Goal: Task Accomplishment & Management: Use online tool/utility

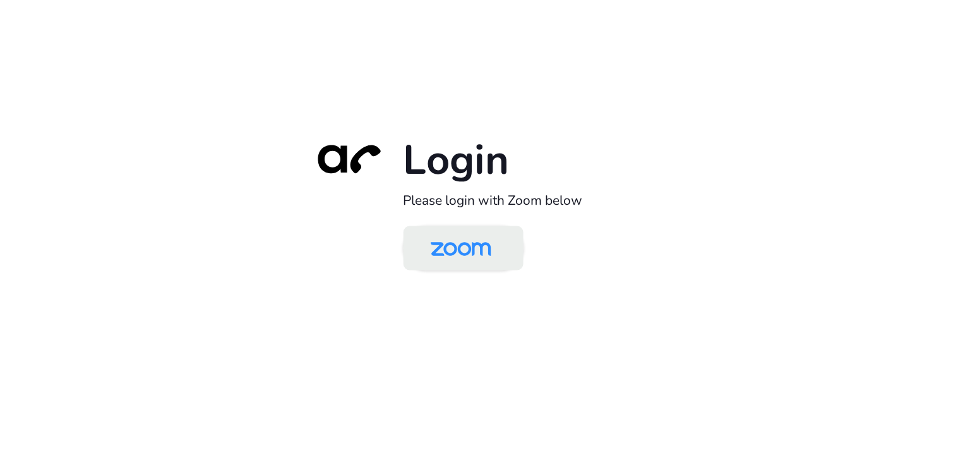
click at [466, 249] on img at bounding box center [460, 249] width 87 height 41
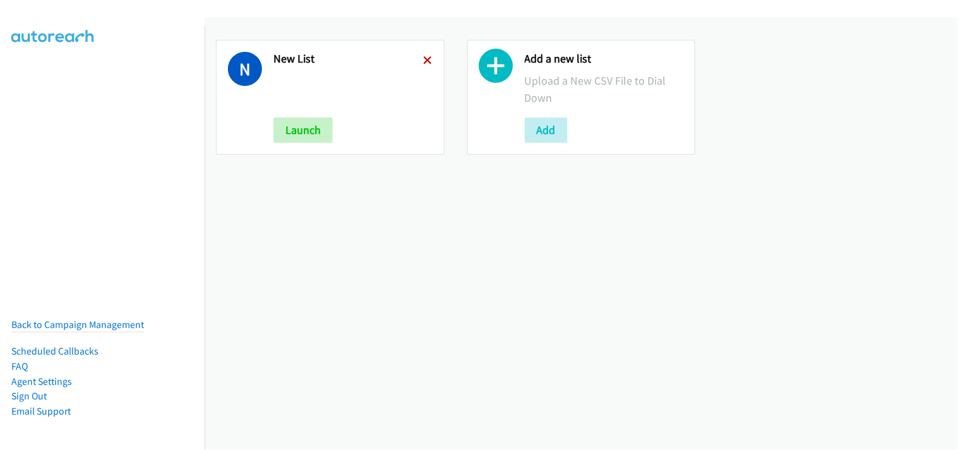
click at [426, 59] on icon at bounding box center [428, 61] width 9 height 9
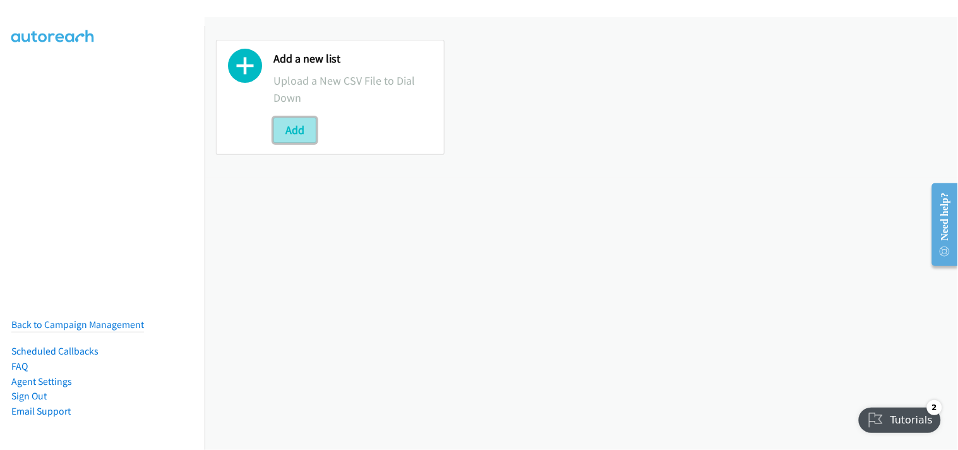
click at [295, 125] on button "Add" at bounding box center [294, 129] width 43 height 25
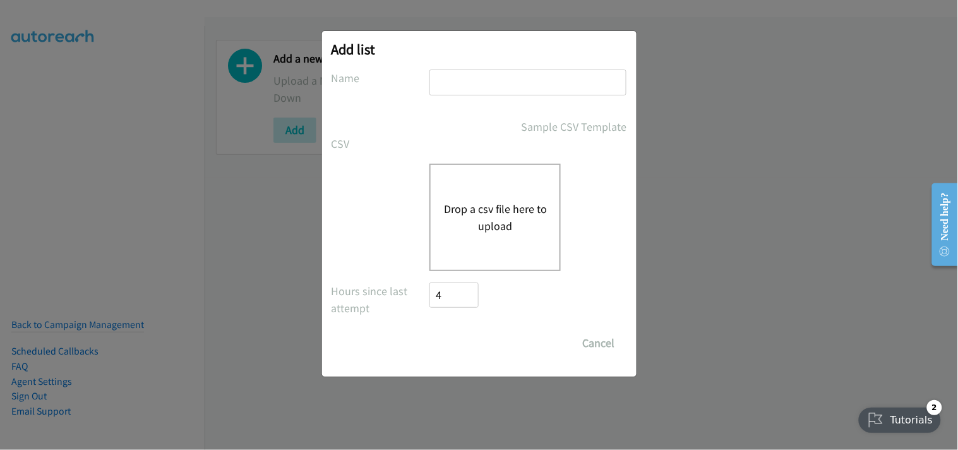
click at [493, 210] on button "Drop a csv file here to upload" at bounding box center [495, 217] width 104 height 34
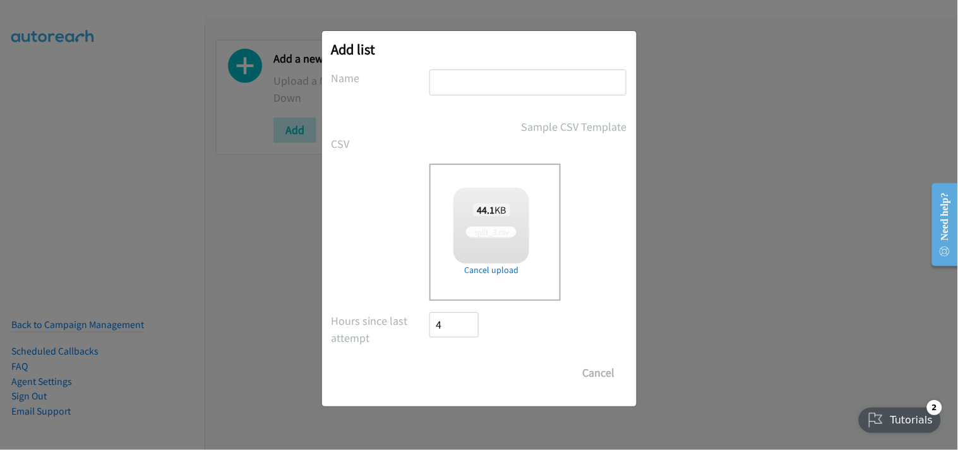
click at [507, 83] on input "text" at bounding box center [527, 82] width 197 height 26
type input "New List"
checkbox input "true"
click at [474, 368] on input "Save List" at bounding box center [463, 372] width 66 height 25
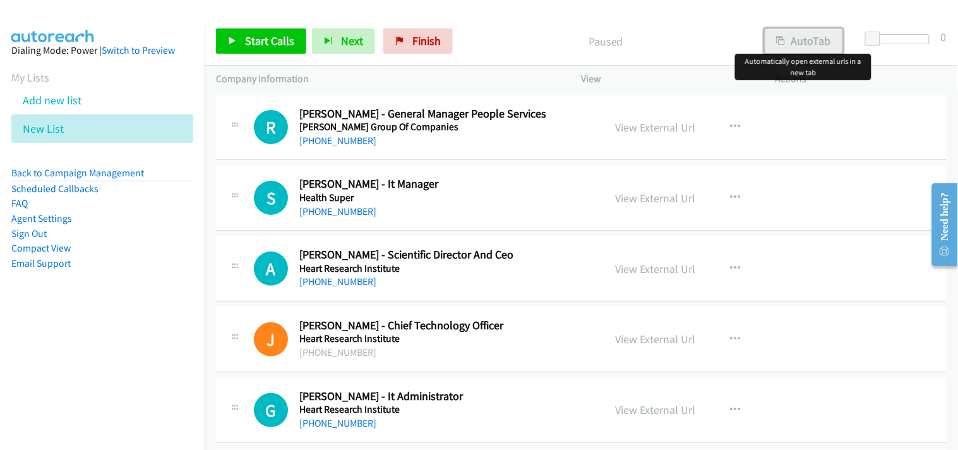
click at [807, 33] on button "AutoTab" at bounding box center [804, 40] width 78 height 25
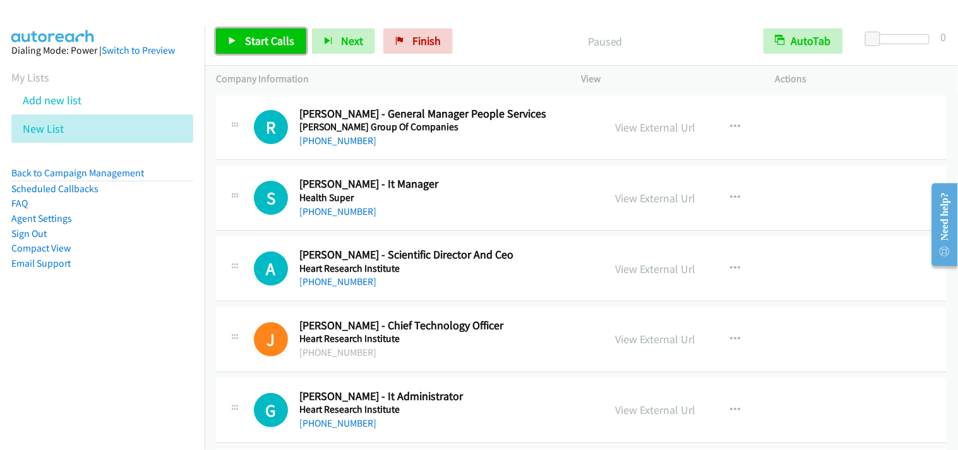
click at [284, 45] on span "Start Calls" at bounding box center [269, 40] width 49 height 15
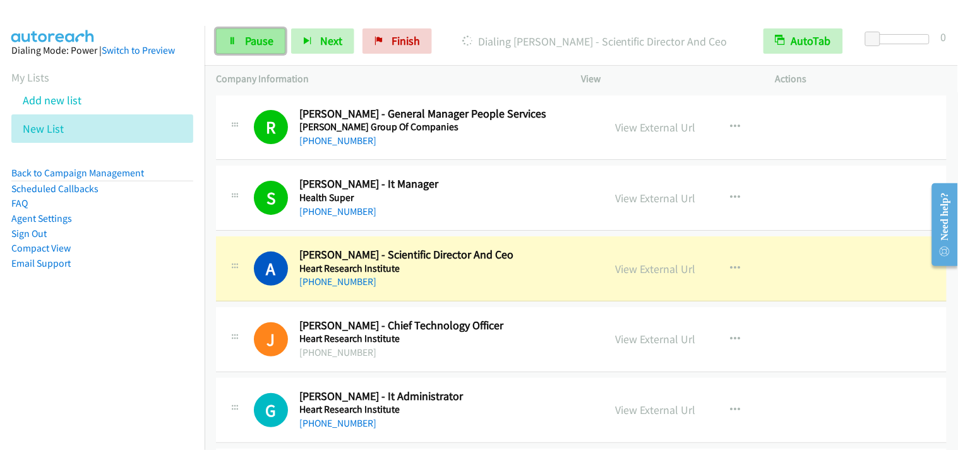
click at [273, 40] on link "Pause" at bounding box center [250, 40] width 69 height 25
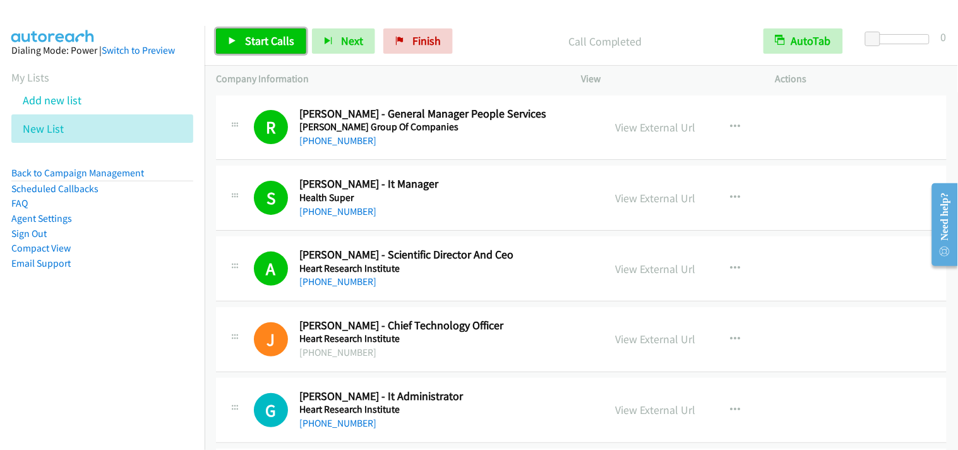
click at [256, 40] on span "Start Calls" at bounding box center [269, 40] width 49 height 15
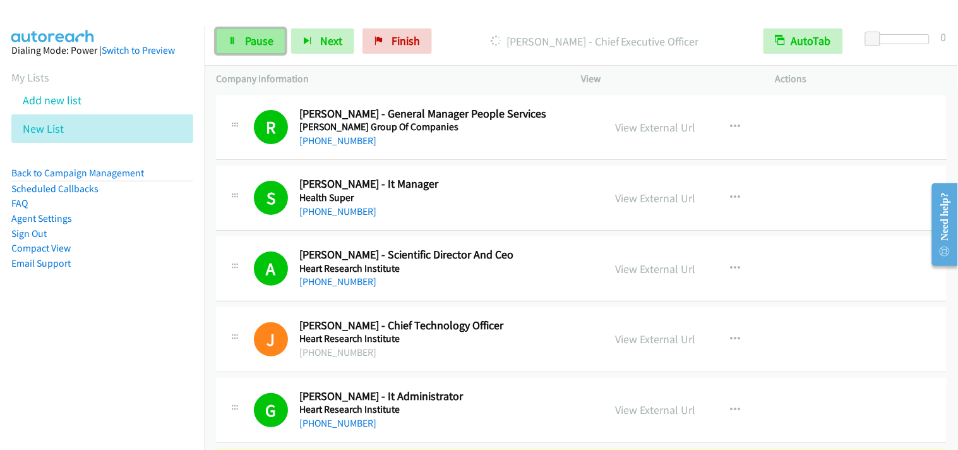
click at [248, 52] on link "Pause" at bounding box center [250, 40] width 69 height 25
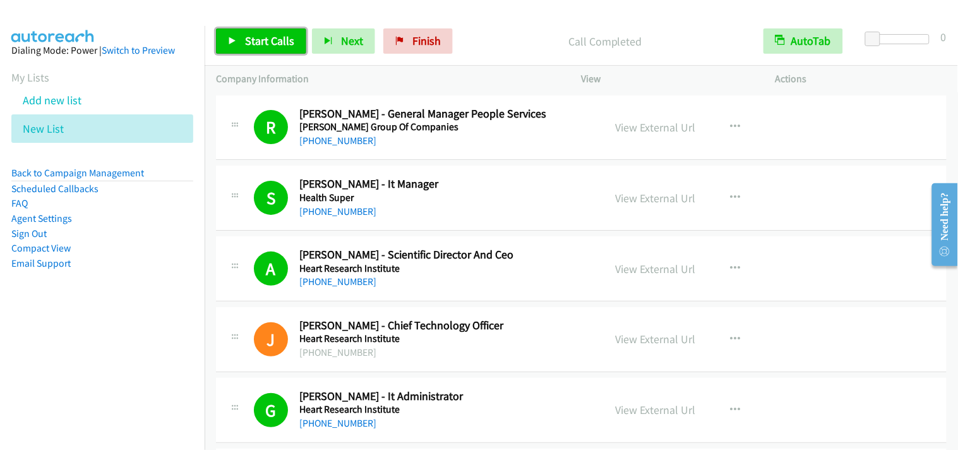
click at [250, 52] on link "Start Calls" at bounding box center [261, 40] width 90 height 25
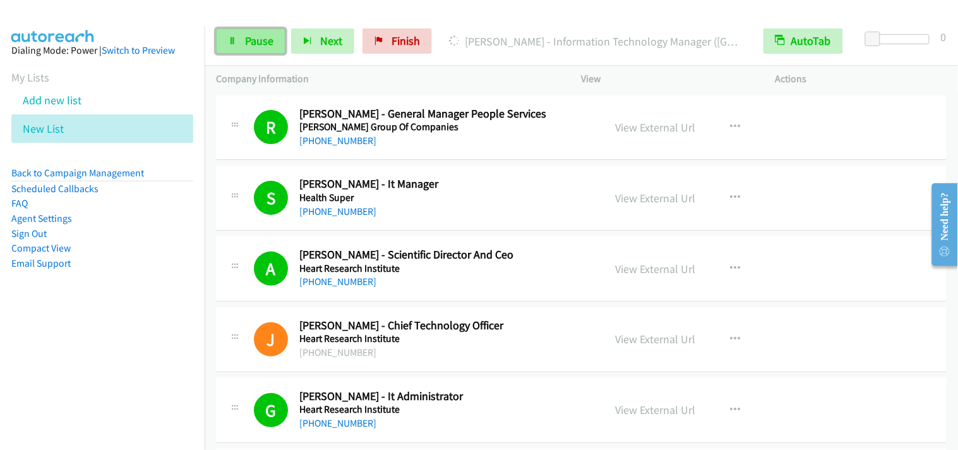
click at [230, 45] on icon at bounding box center [232, 41] width 9 height 9
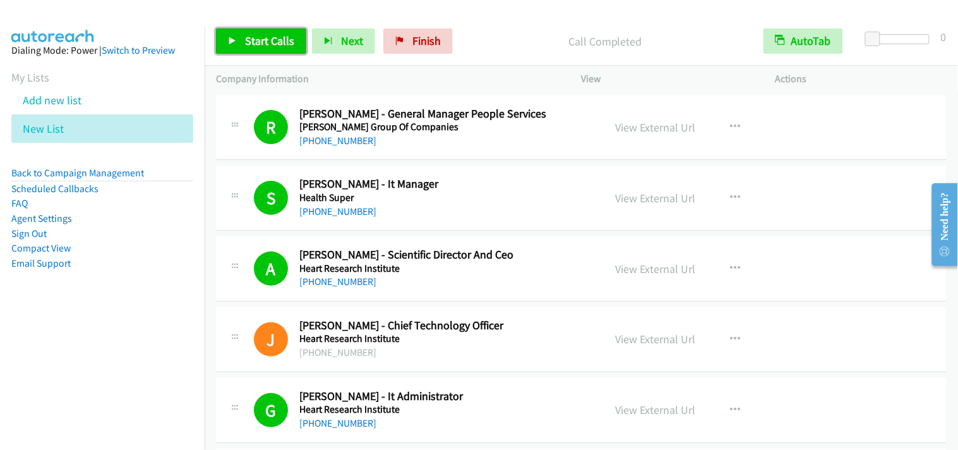
click at [275, 39] on span "Start Calls" at bounding box center [269, 40] width 49 height 15
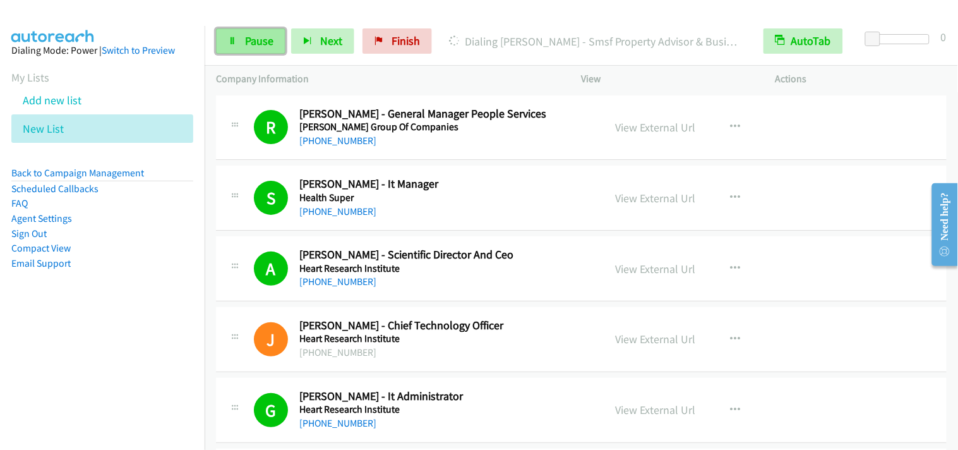
click at [259, 47] on span "Pause" at bounding box center [259, 40] width 28 height 15
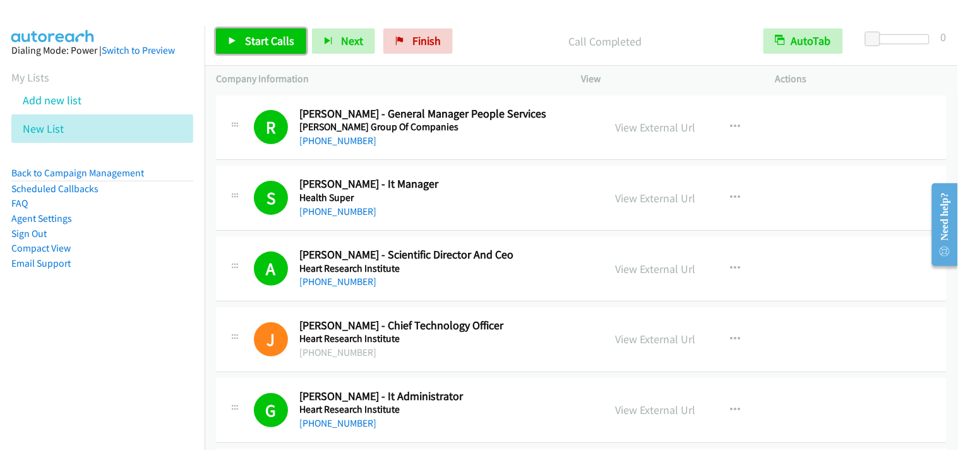
click at [284, 42] on span "Start Calls" at bounding box center [269, 40] width 49 height 15
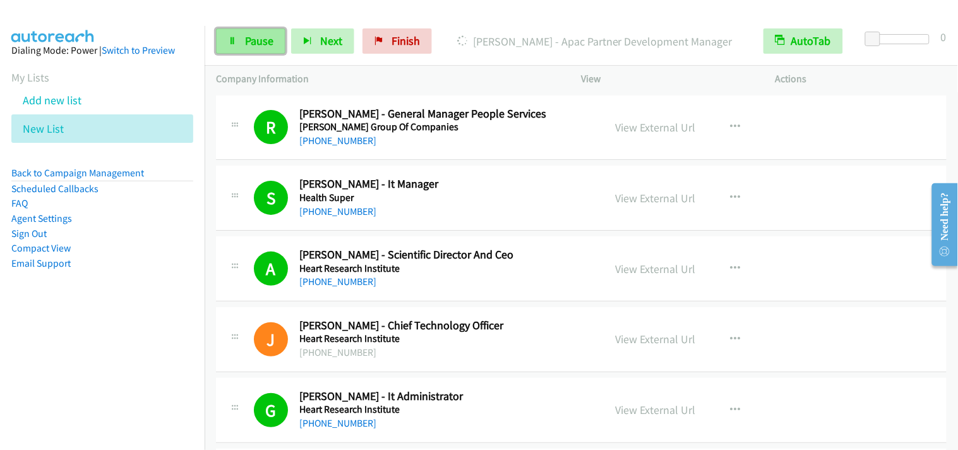
click at [231, 39] on icon at bounding box center [232, 41] width 9 height 9
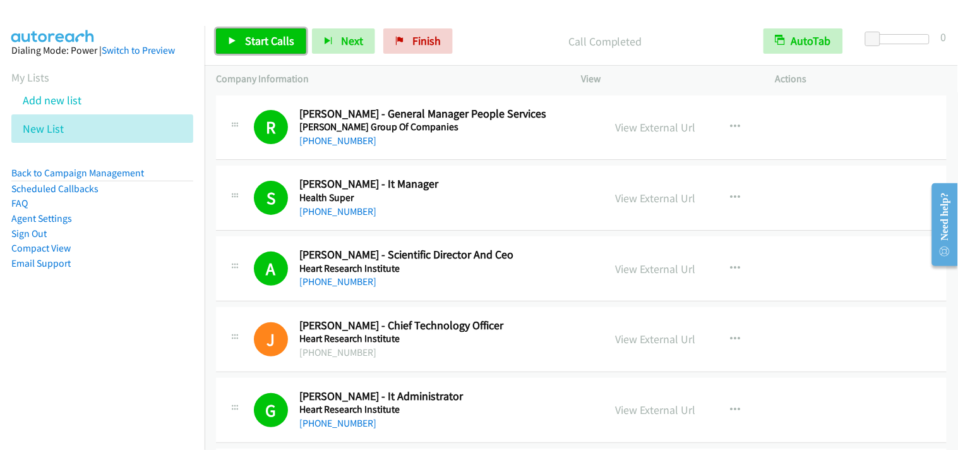
click at [270, 40] on span "Start Calls" at bounding box center [269, 40] width 49 height 15
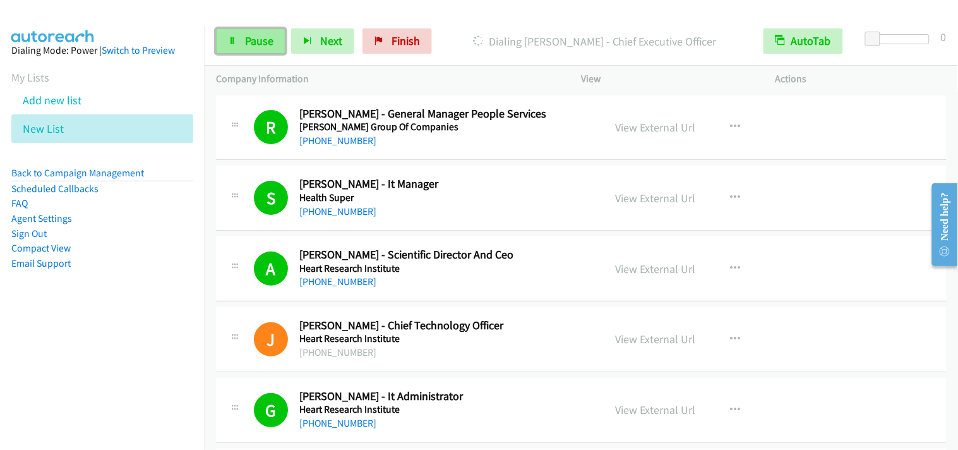
click at [268, 44] on span "Pause" at bounding box center [259, 40] width 28 height 15
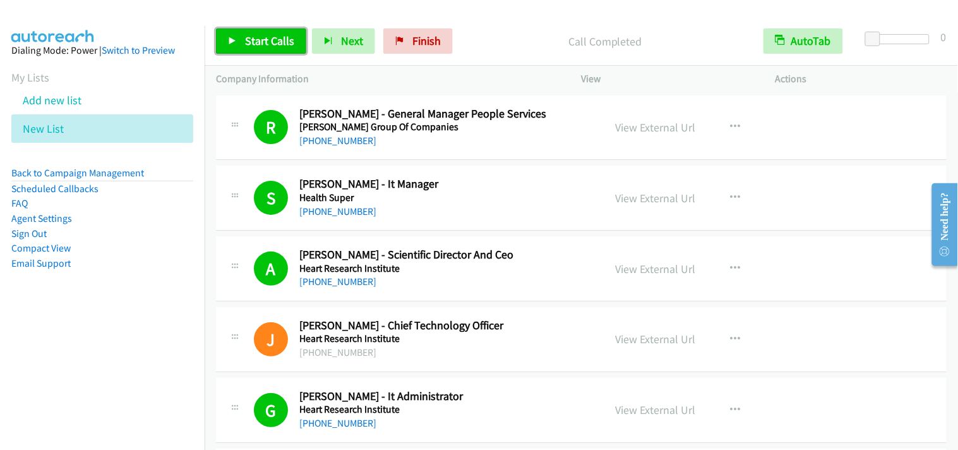
click at [287, 33] on link "Start Calls" at bounding box center [261, 40] width 90 height 25
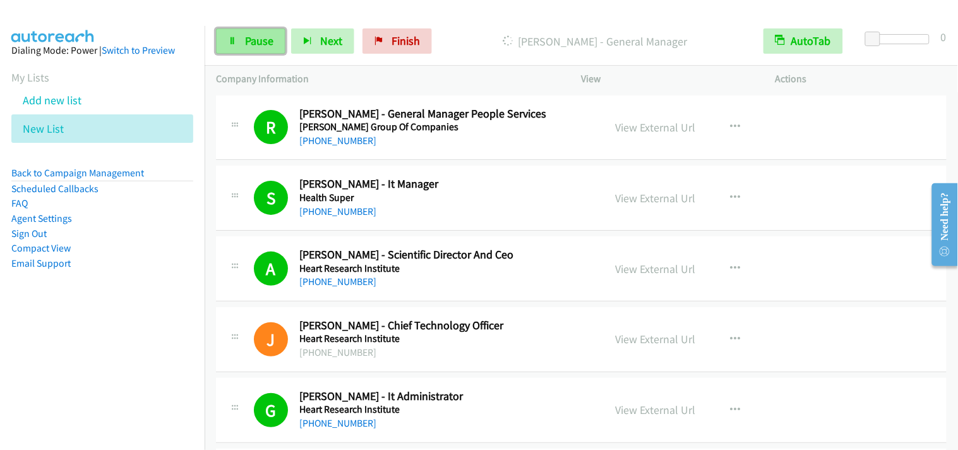
click at [257, 45] on span "Pause" at bounding box center [259, 40] width 28 height 15
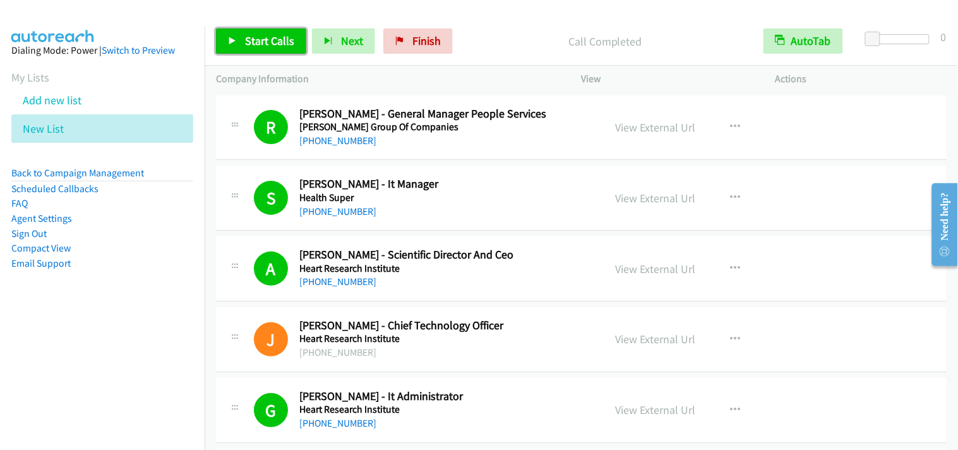
click at [301, 43] on link "Start Calls" at bounding box center [261, 40] width 90 height 25
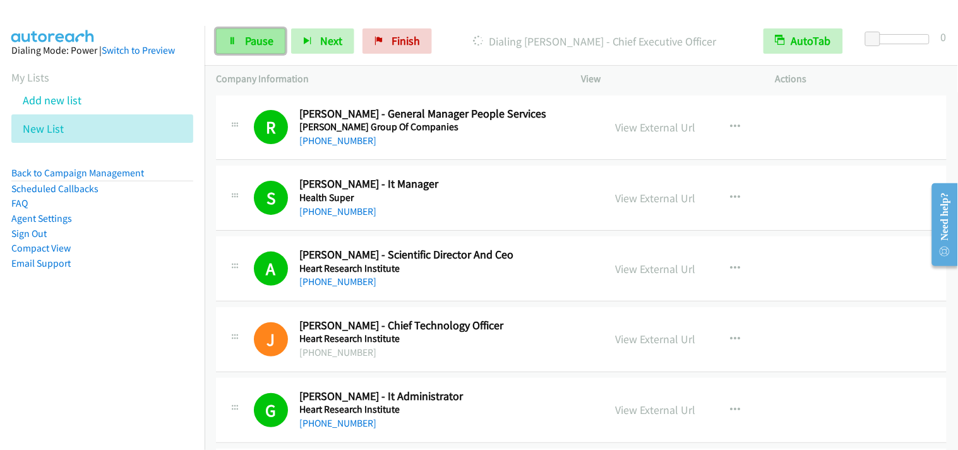
click at [248, 45] on span "Pause" at bounding box center [259, 40] width 28 height 15
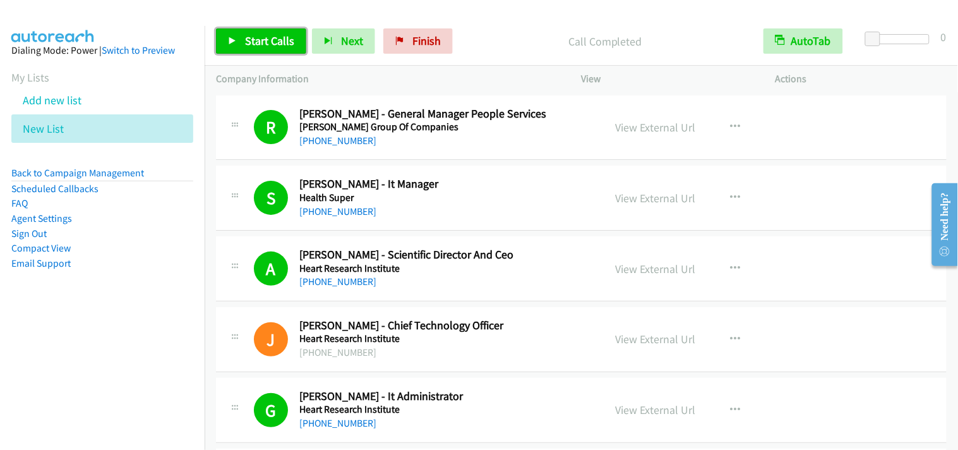
click at [272, 45] on span "Start Calls" at bounding box center [269, 40] width 49 height 15
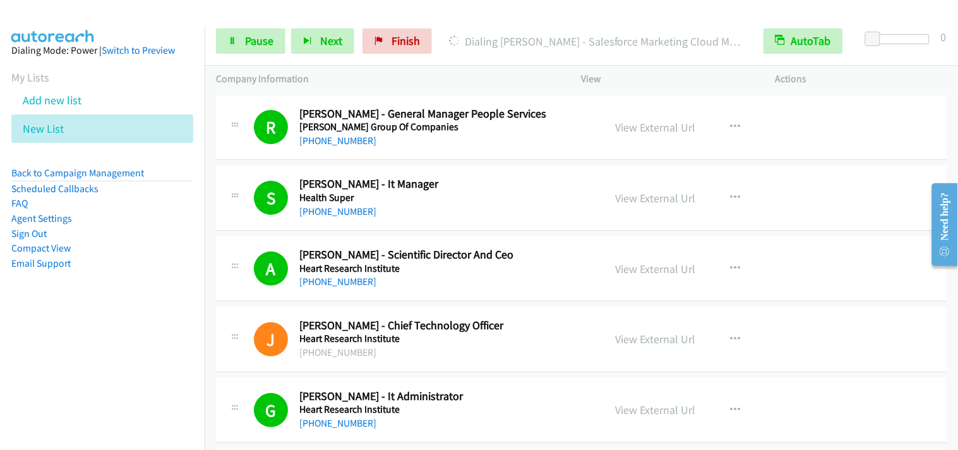
click at [781, 121] on div "View External Url View External Url Schedule/Manage Callback Start Calls Here R…" at bounding box center [706, 128] width 205 height 42
click at [251, 45] on span "Pause" at bounding box center [259, 40] width 28 height 15
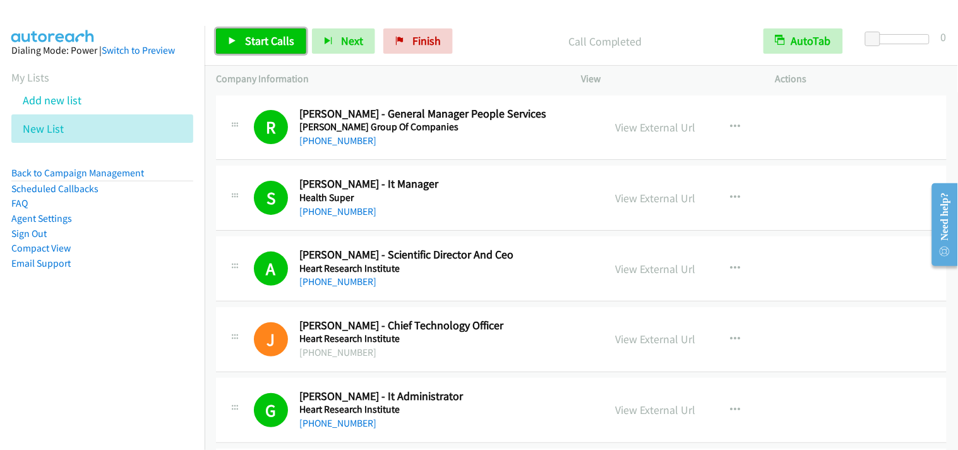
click at [256, 32] on link "Start Calls" at bounding box center [261, 40] width 90 height 25
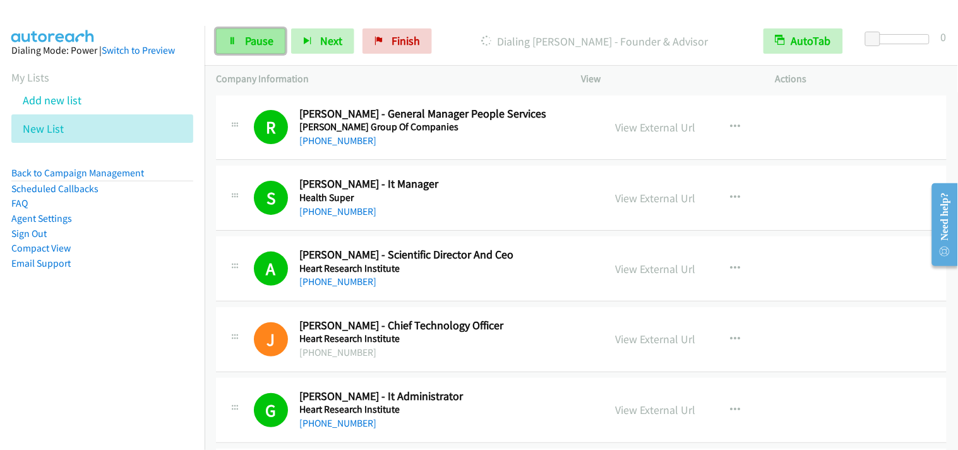
click at [243, 42] on link "Pause" at bounding box center [250, 40] width 69 height 25
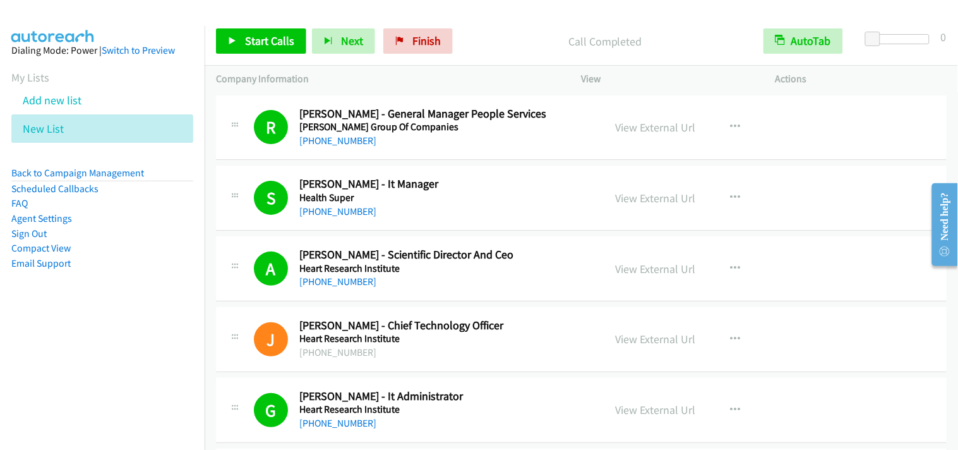
click at [268, 55] on div "Start Calls Pause Next Finish Call Completed AutoTab AutoTab 0" at bounding box center [581, 41] width 753 height 49
click at [269, 45] on span "Start Calls" at bounding box center [269, 40] width 49 height 15
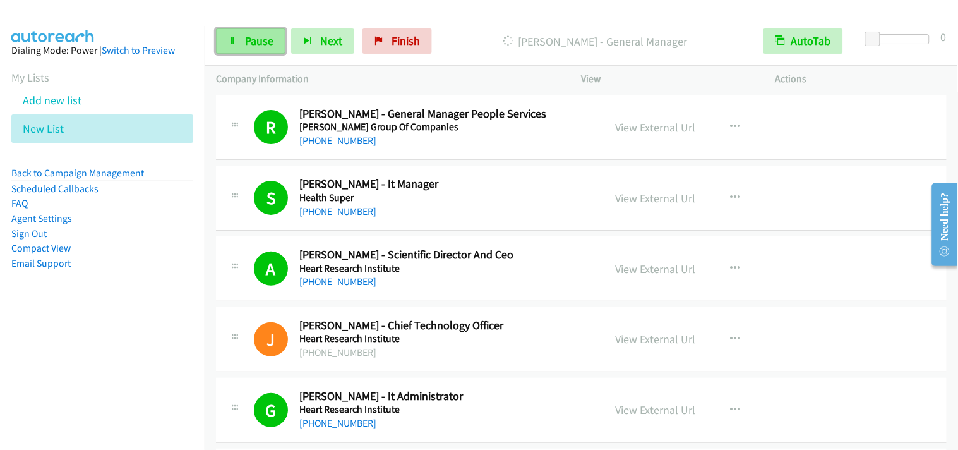
click at [251, 41] on span "Pause" at bounding box center [259, 40] width 28 height 15
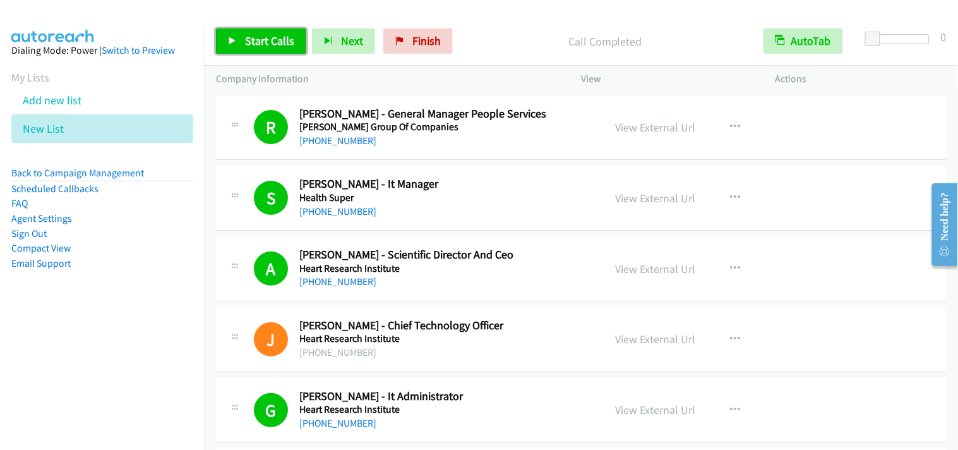
click at [275, 39] on span "Start Calls" at bounding box center [269, 40] width 49 height 15
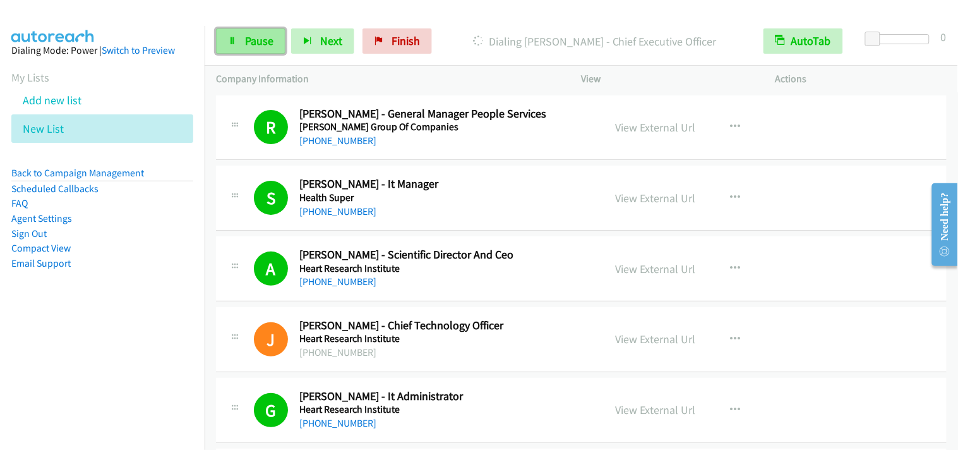
click at [275, 38] on link "Pause" at bounding box center [250, 40] width 69 height 25
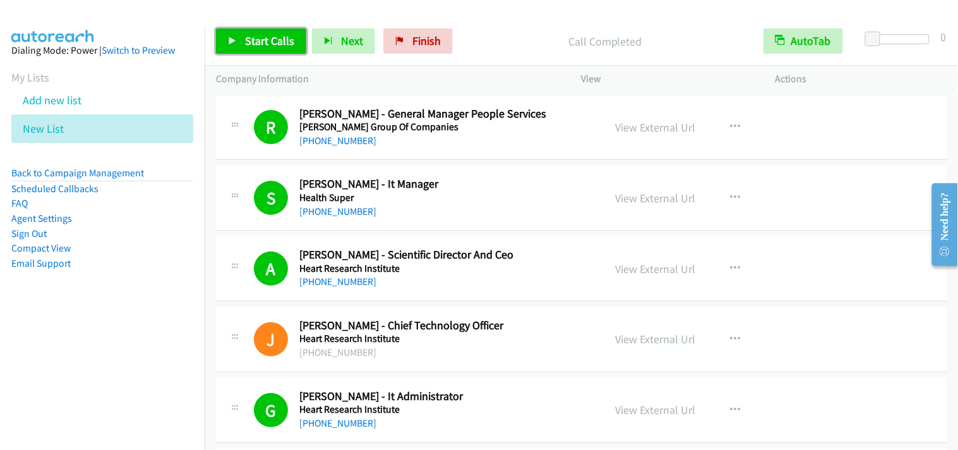
click at [291, 34] on span "Start Calls" at bounding box center [269, 40] width 49 height 15
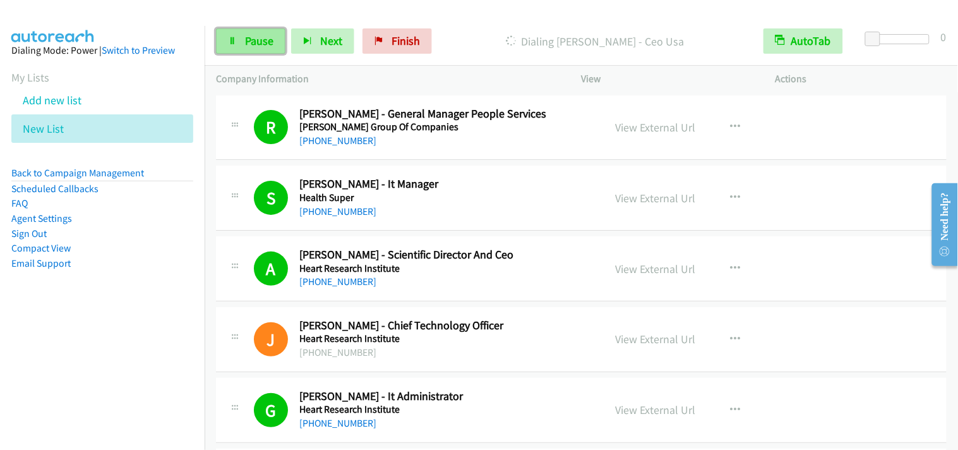
click at [255, 47] on span "Pause" at bounding box center [259, 40] width 28 height 15
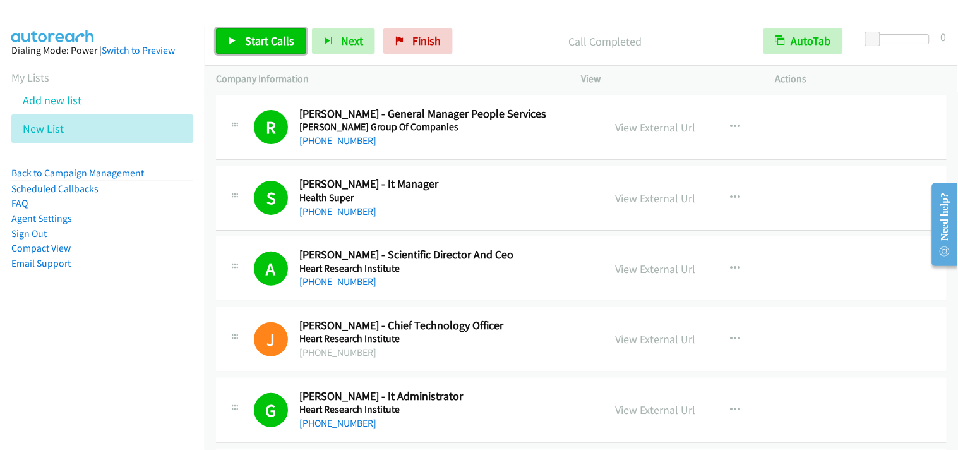
click at [289, 43] on span "Start Calls" at bounding box center [269, 40] width 49 height 15
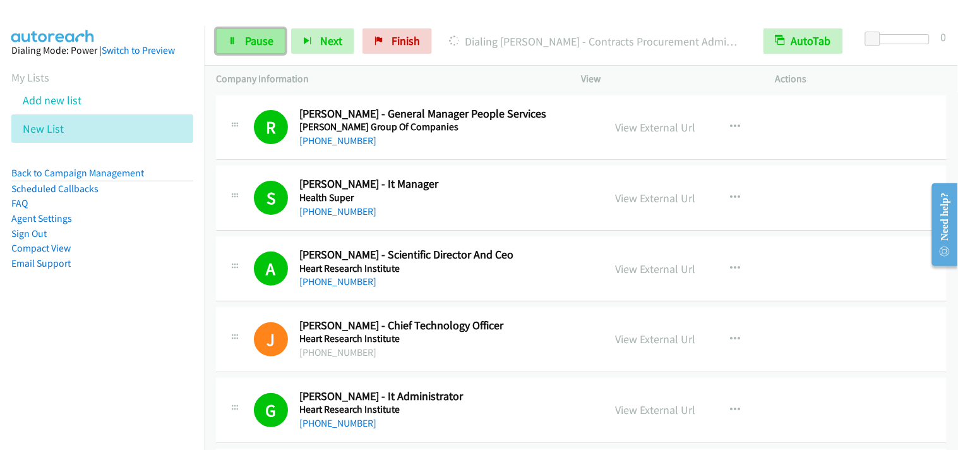
click at [270, 35] on span "Pause" at bounding box center [259, 40] width 28 height 15
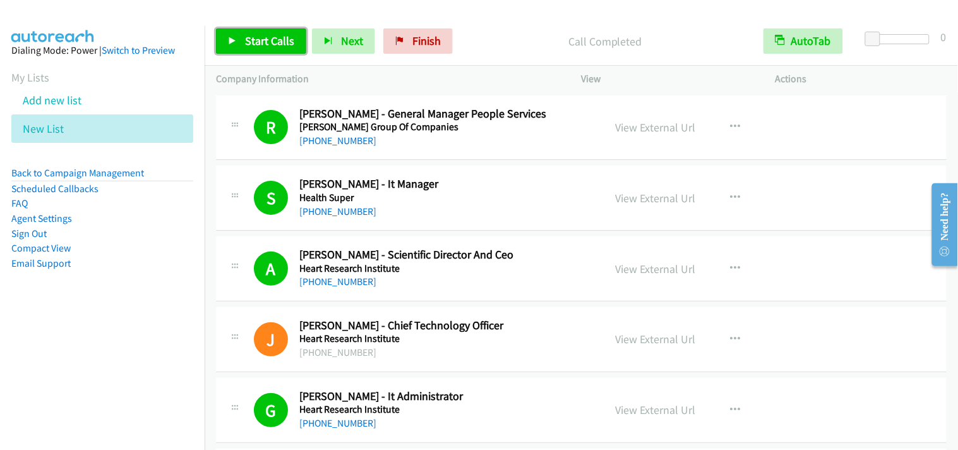
click at [247, 39] on span "Start Calls" at bounding box center [269, 40] width 49 height 15
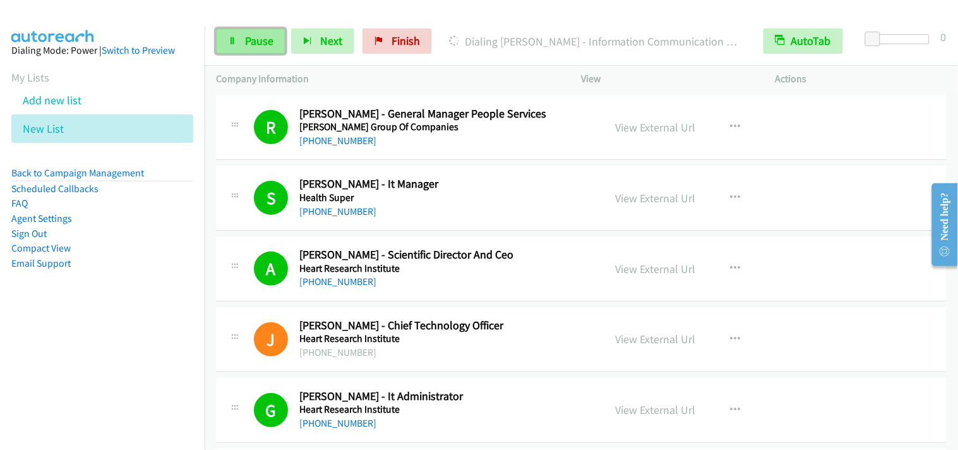
click at [250, 46] on span "Pause" at bounding box center [259, 40] width 28 height 15
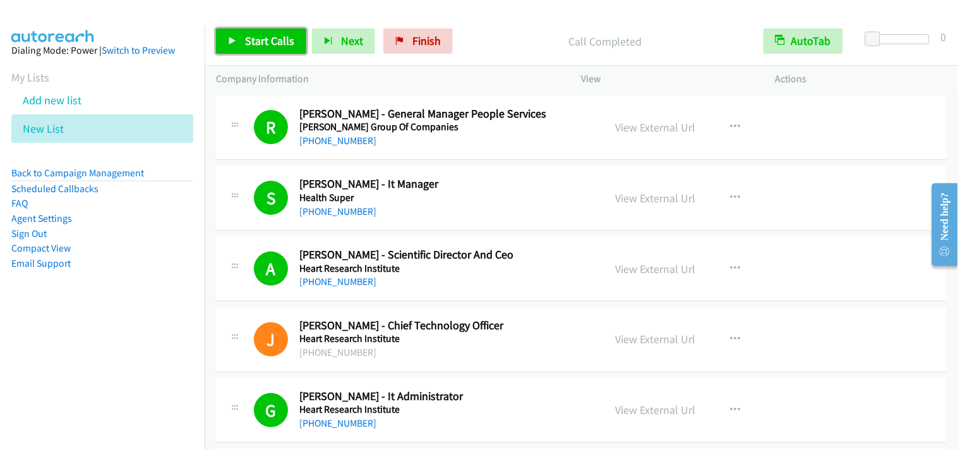
click at [280, 34] on span "Start Calls" at bounding box center [269, 40] width 49 height 15
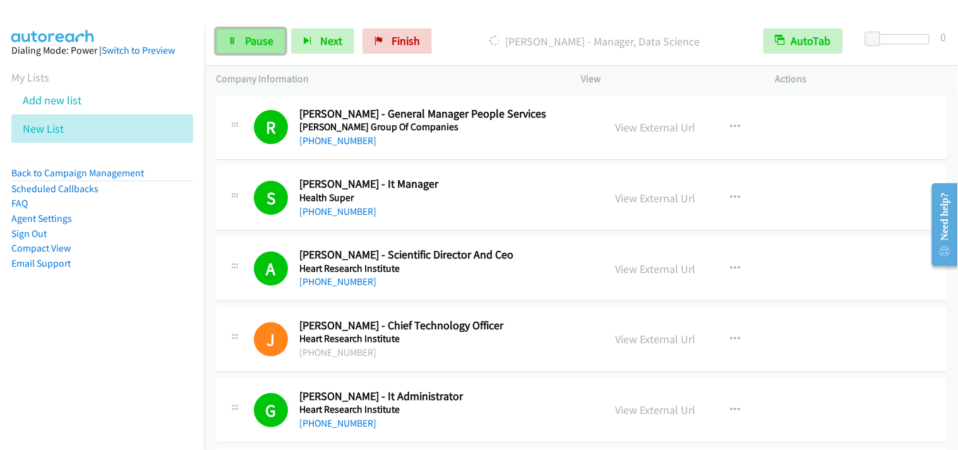
click at [283, 42] on link "Pause" at bounding box center [250, 40] width 69 height 25
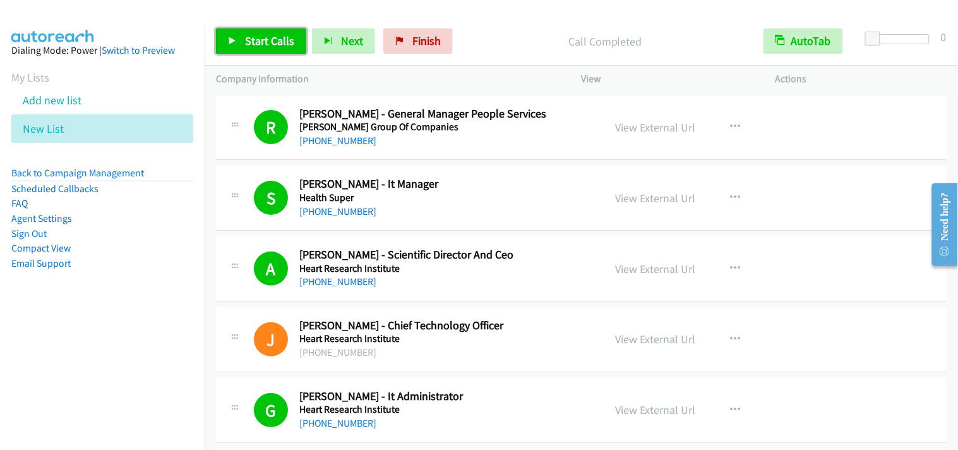
click at [289, 47] on span "Start Calls" at bounding box center [269, 40] width 49 height 15
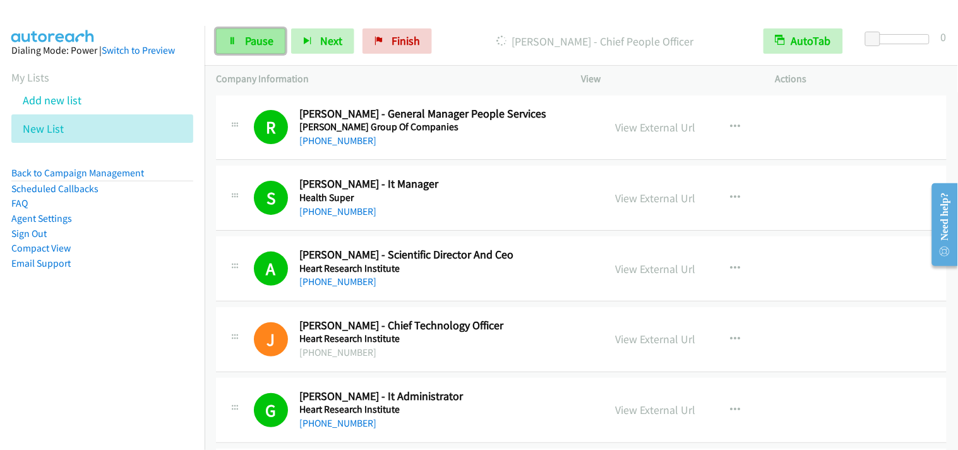
click at [253, 42] on span "Pause" at bounding box center [259, 40] width 28 height 15
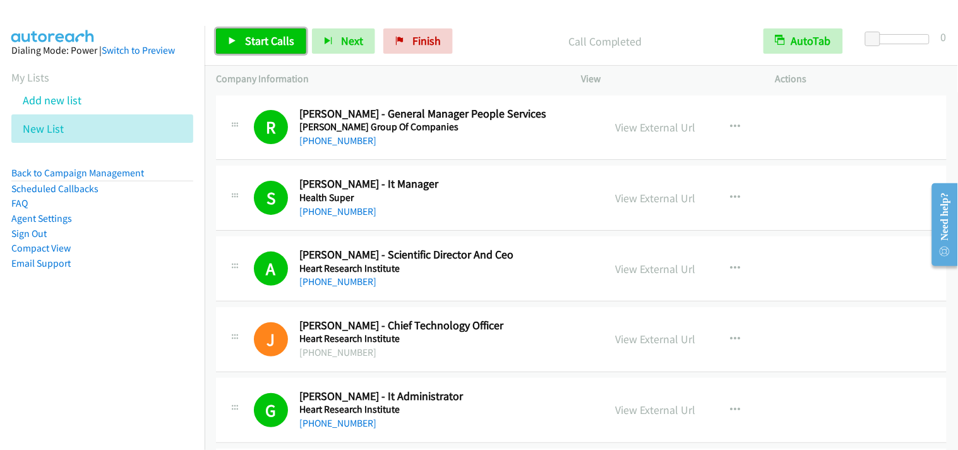
click at [286, 38] on span "Start Calls" at bounding box center [269, 40] width 49 height 15
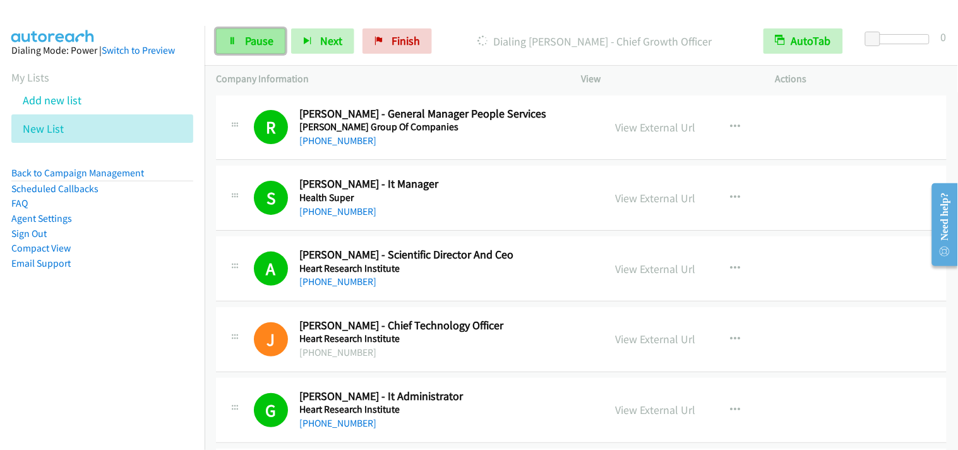
click at [268, 40] on span "Pause" at bounding box center [259, 40] width 28 height 15
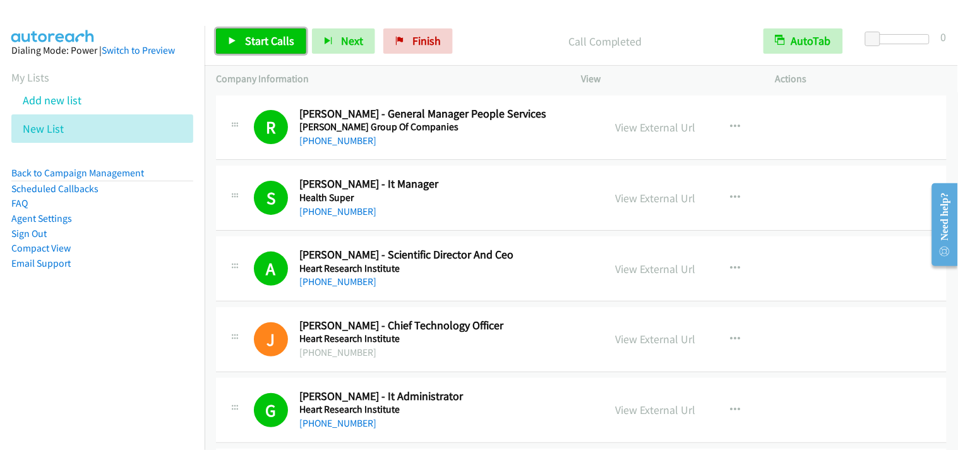
click at [247, 45] on span "Start Calls" at bounding box center [269, 40] width 49 height 15
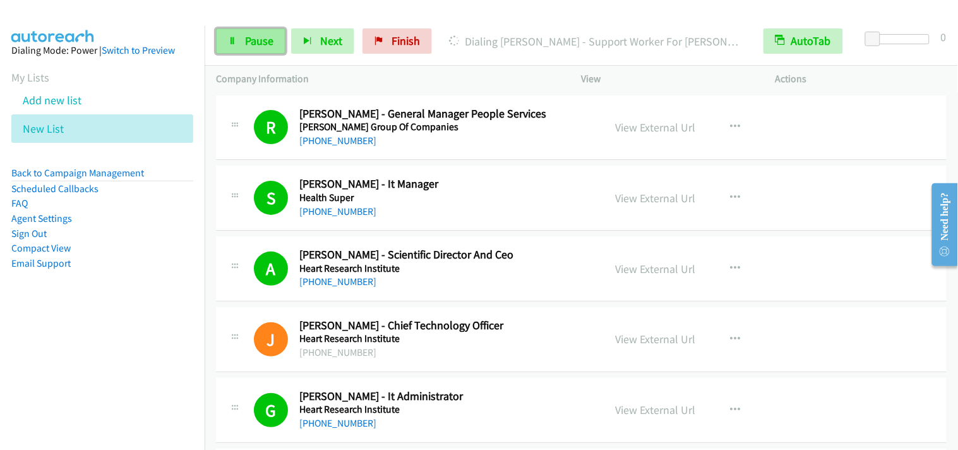
click at [256, 51] on link "Pause" at bounding box center [250, 40] width 69 height 25
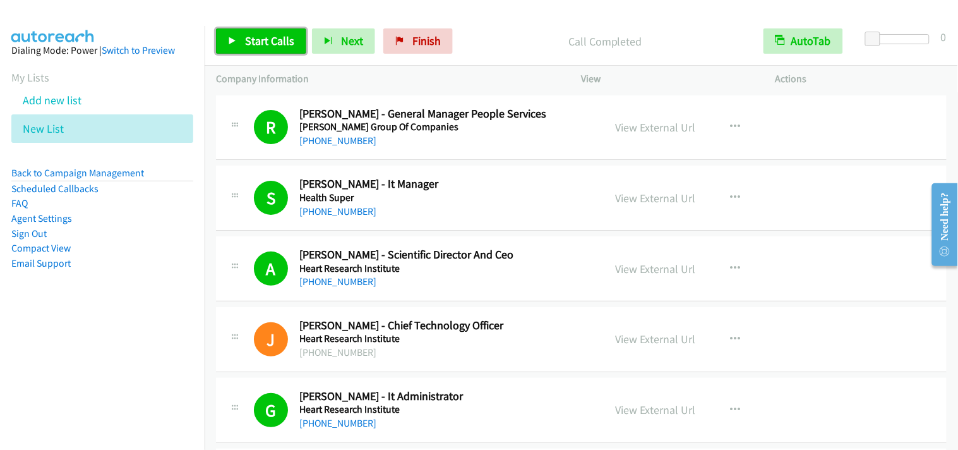
click at [292, 47] on link "Start Calls" at bounding box center [261, 40] width 90 height 25
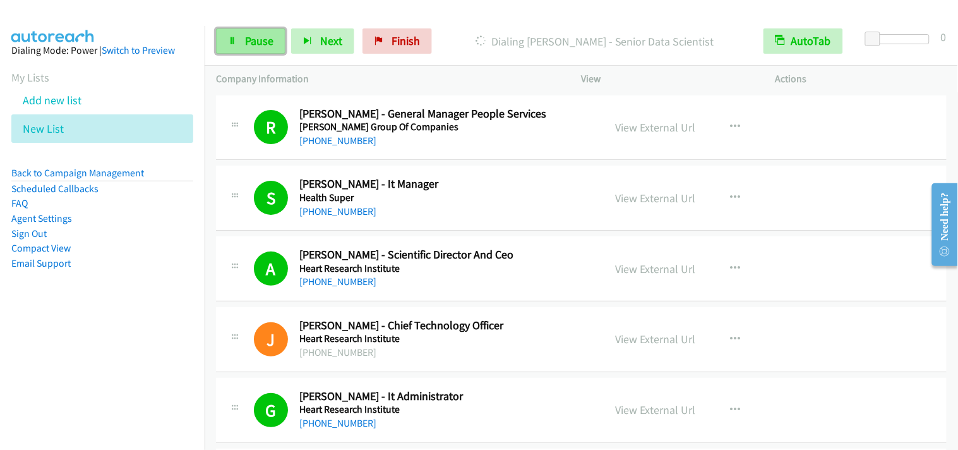
click at [272, 49] on link "Pause" at bounding box center [250, 40] width 69 height 25
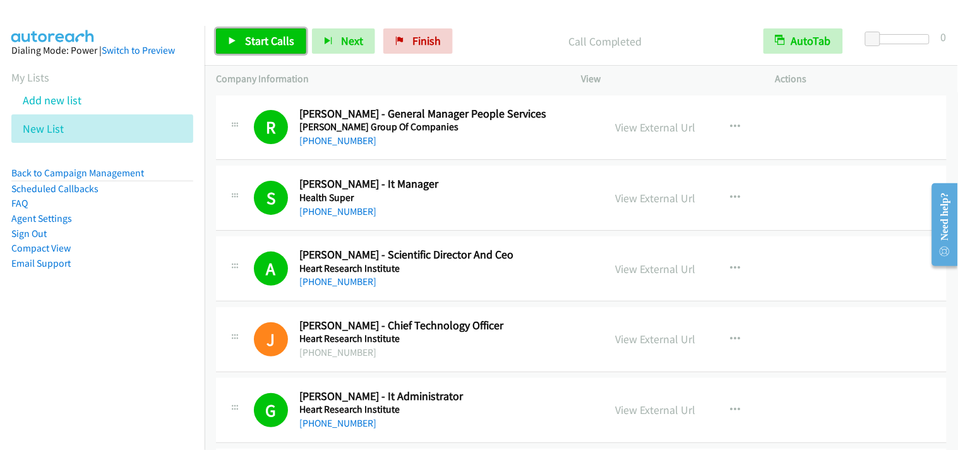
click at [270, 37] on span "Start Calls" at bounding box center [269, 40] width 49 height 15
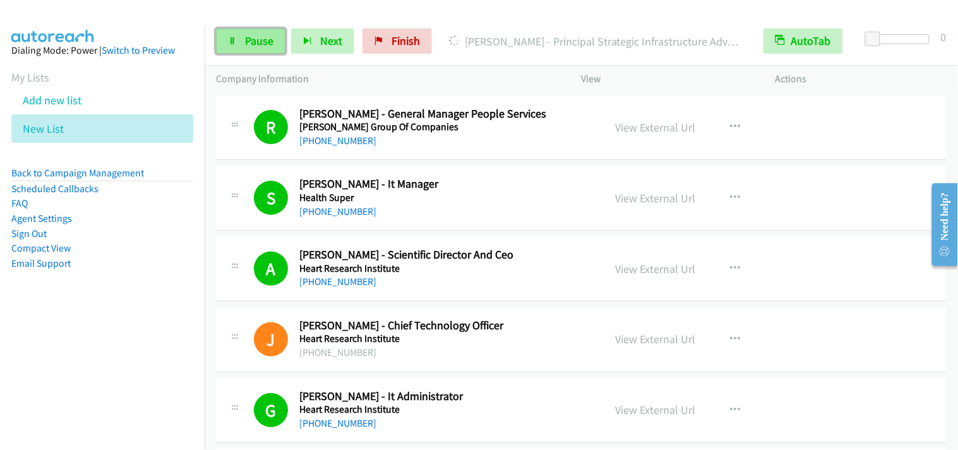
click at [261, 30] on link "Pause" at bounding box center [250, 40] width 69 height 25
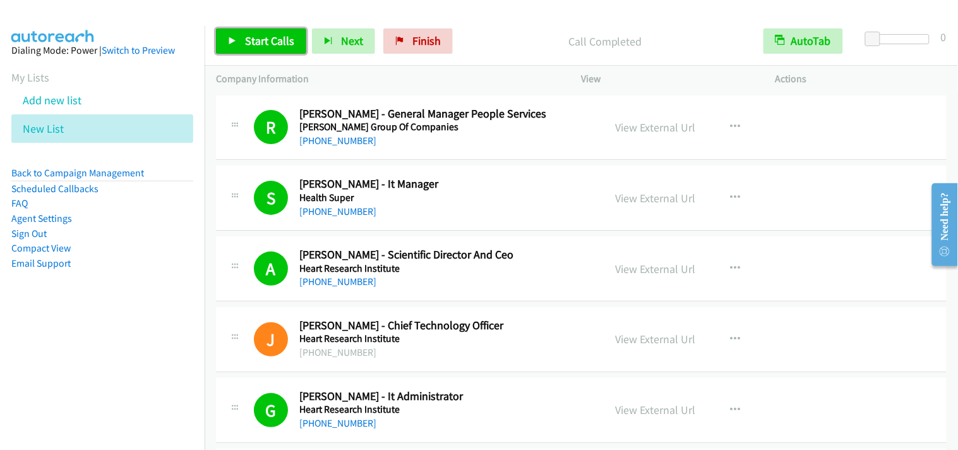
click at [239, 35] on link "Start Calls" at bounding box center [261, 40] width 90 height 25
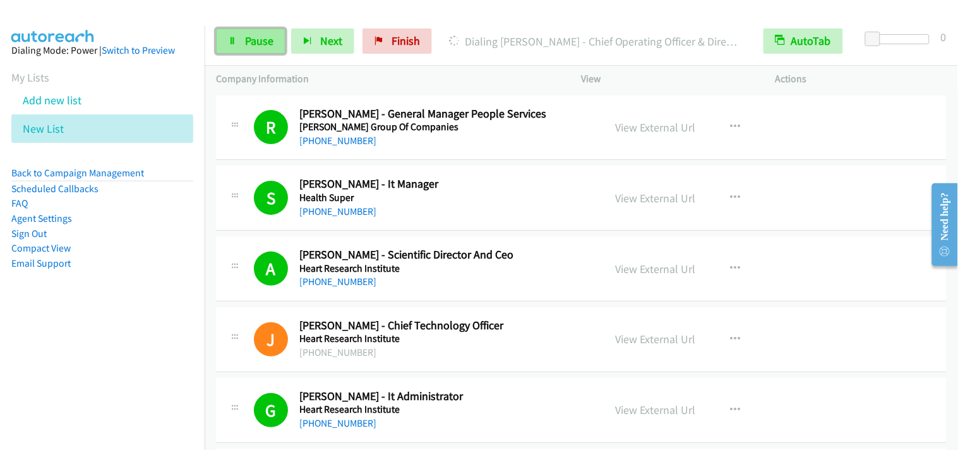
click at [253, 49] on link "Pause" at bounding box center [250, 40] width 69 height 25
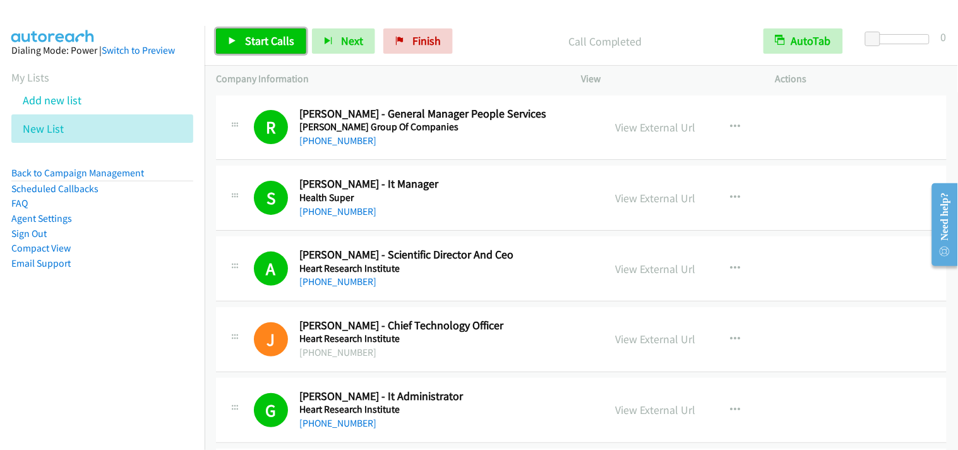
click at [267, 37] on span "Start Calls" at bounding box center [269, 40] width 49 height 15
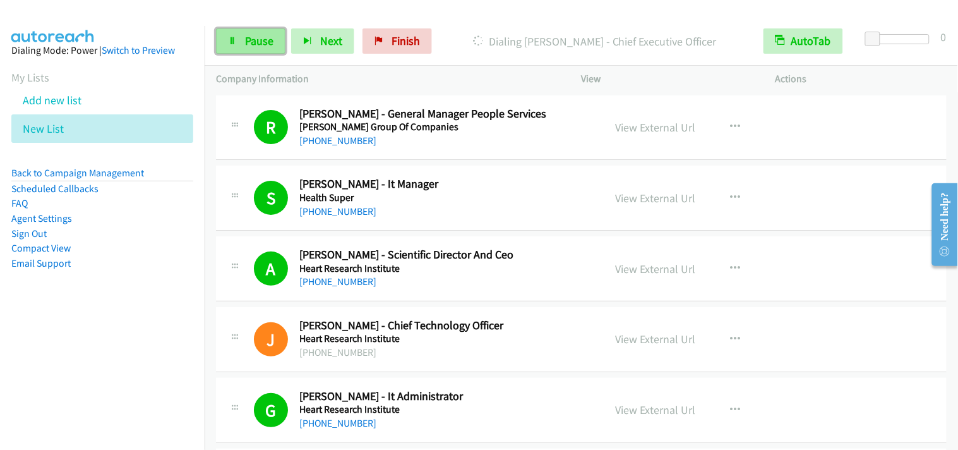
click at [270, 49] on link "Pause" at bounding box center [250, 40] width 69 height 25
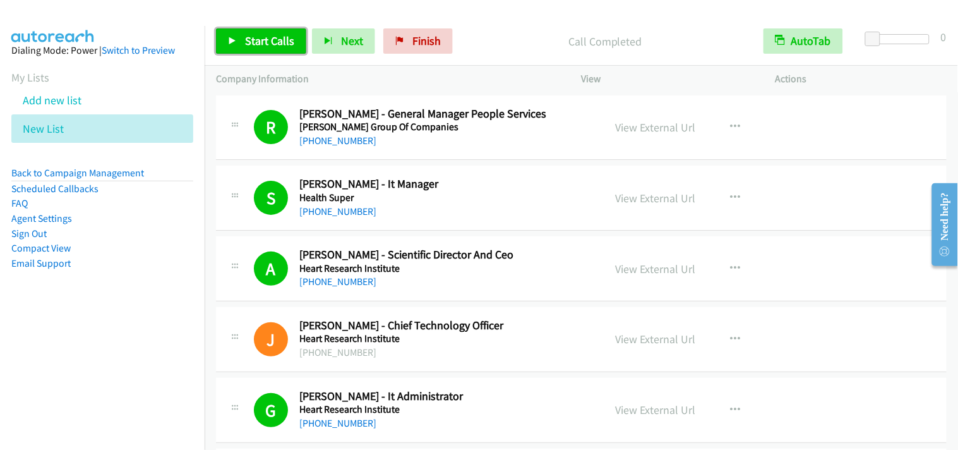
click at [249, 51] on link "Start Calls" at bounding box center [261, 40] width 90 height 25
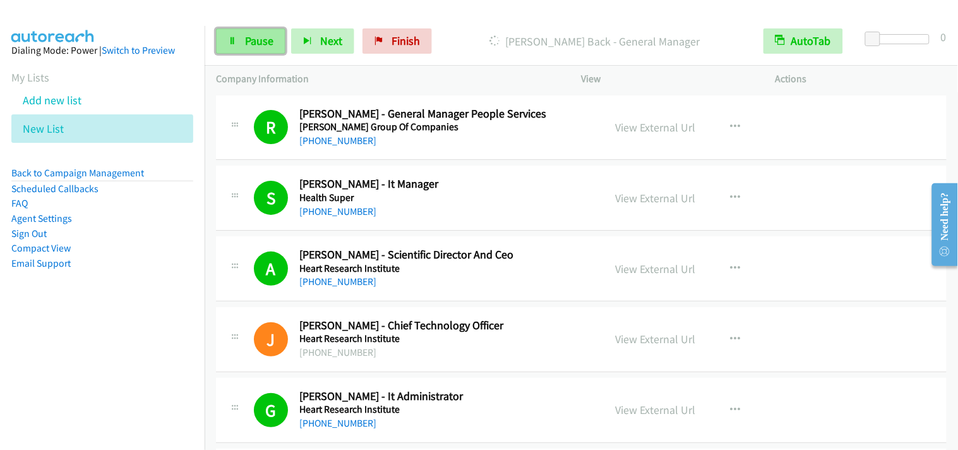
click at [251, 32] on link "Pause" at bounding box center [250, 40] width 69 height 25
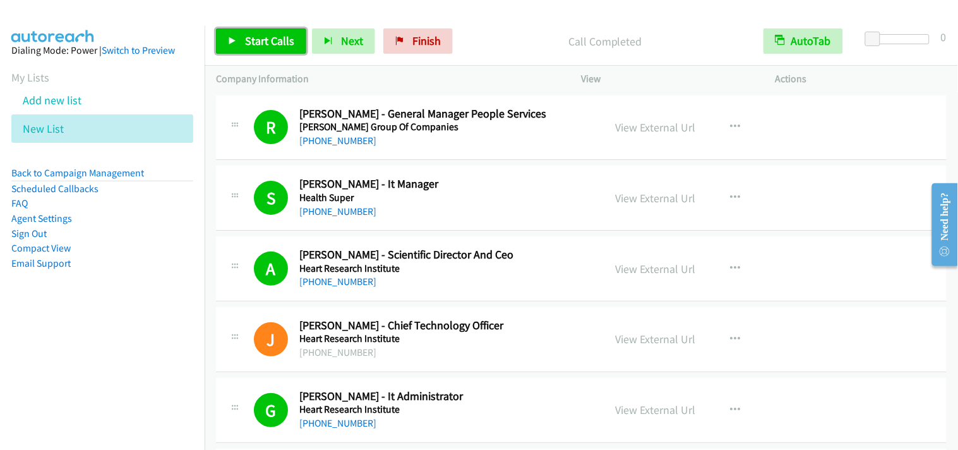
click at [278, 44] on span "Start Calls" at bounding box center [269, 40] width 49 height 15
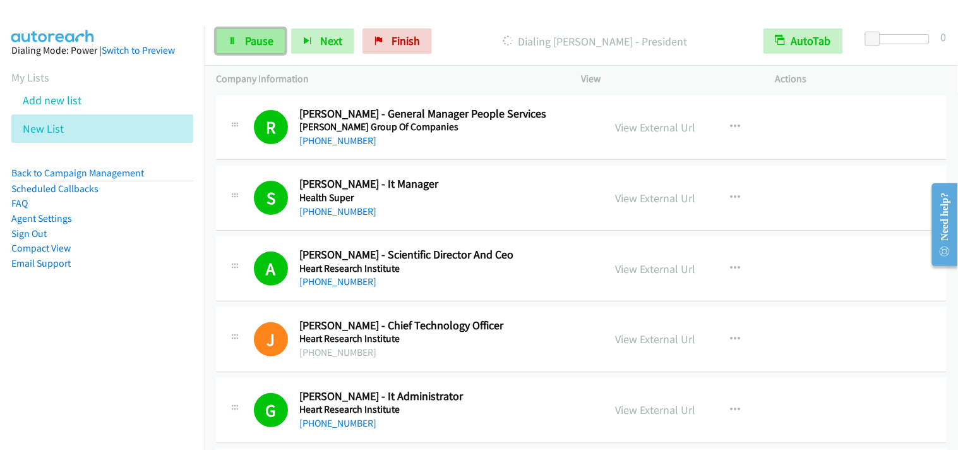
click at [247, 34] on span "Pause" at bounding box center [259, 40] width 28 height 15
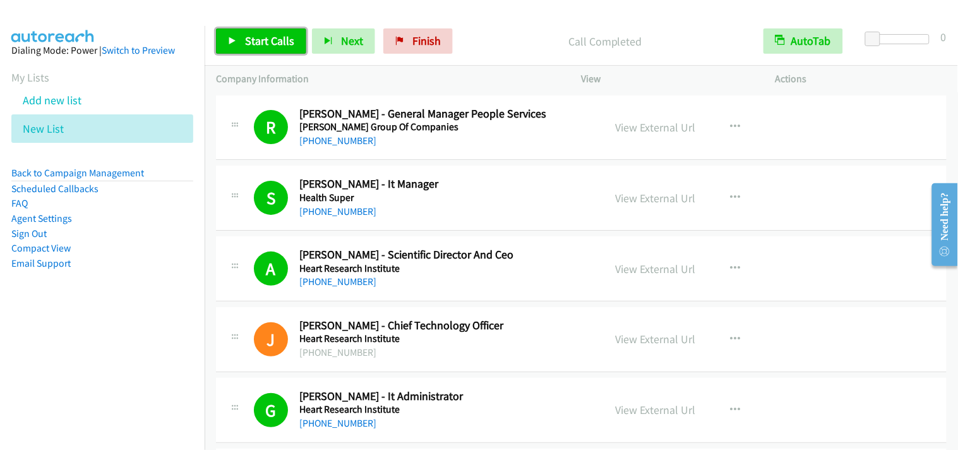
click at [279, 38] on span "Start Calls" at bounding box center [269, 40] width 49 height 15
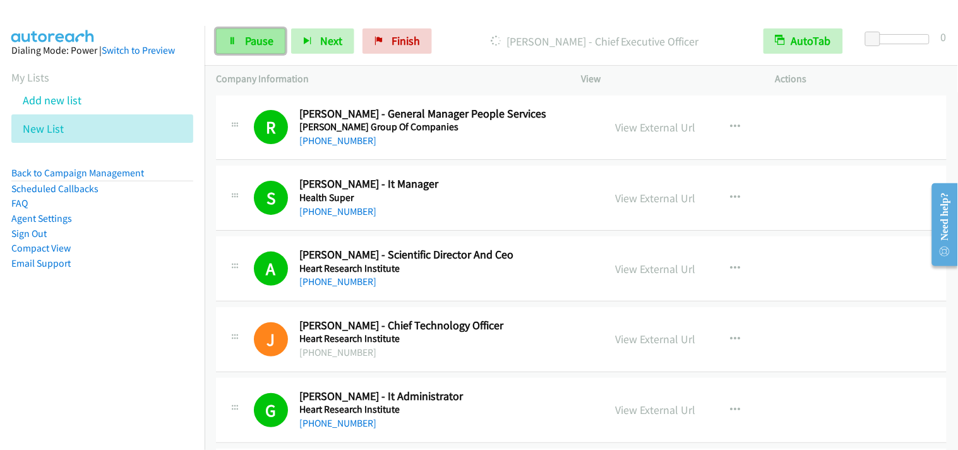
click at [266, 49] on link "Pause" at bounding box center [250, 40] width 69 height 25
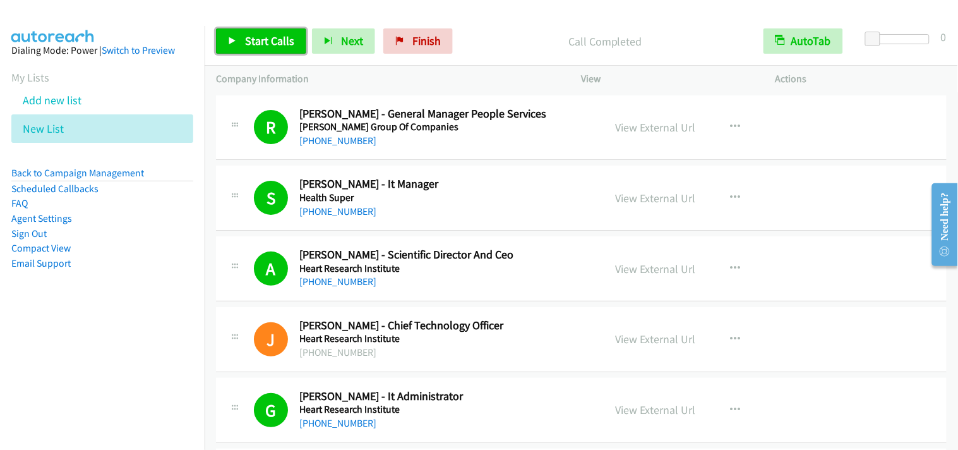
click at [282, 47] on span "Start Calls" at bounding box center [269, 40] width 49 height 15
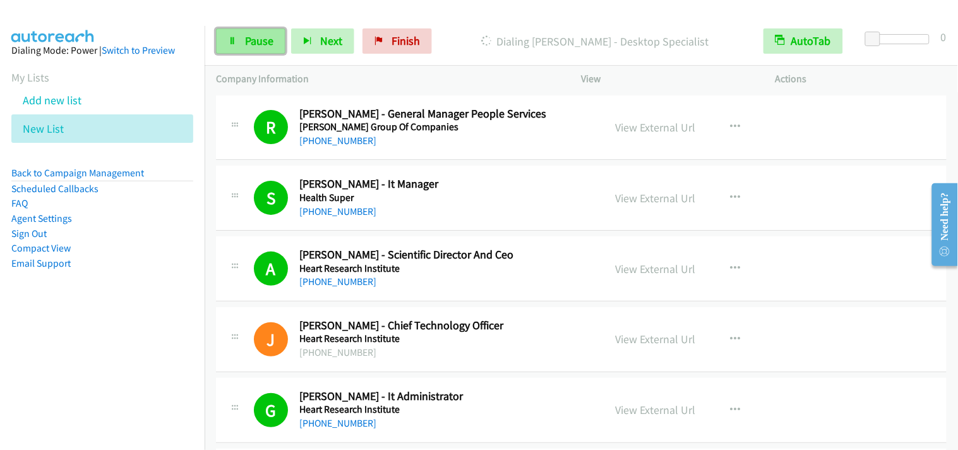
click at [244, 51] on link "Pause" at bounding box center [250, 40] width 69 height 25
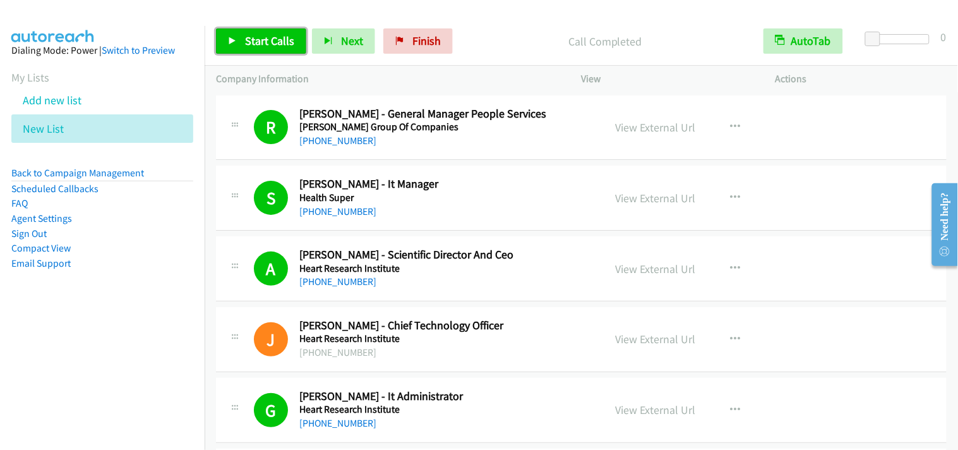
click at [272, 43] on span "Start Calls" at bounding box center [269, 40] width 49 height 15
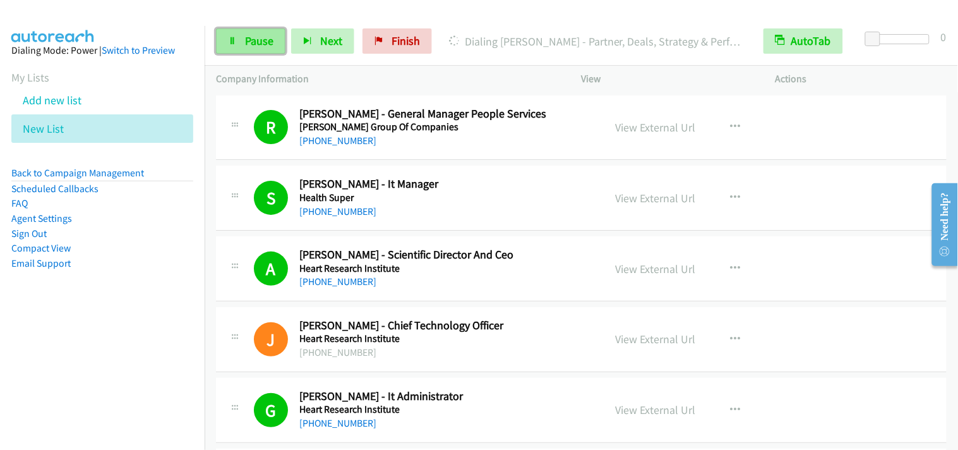
click at [273, 36] on link "Pause" at bounding box center [250, 40] width 69 height 25
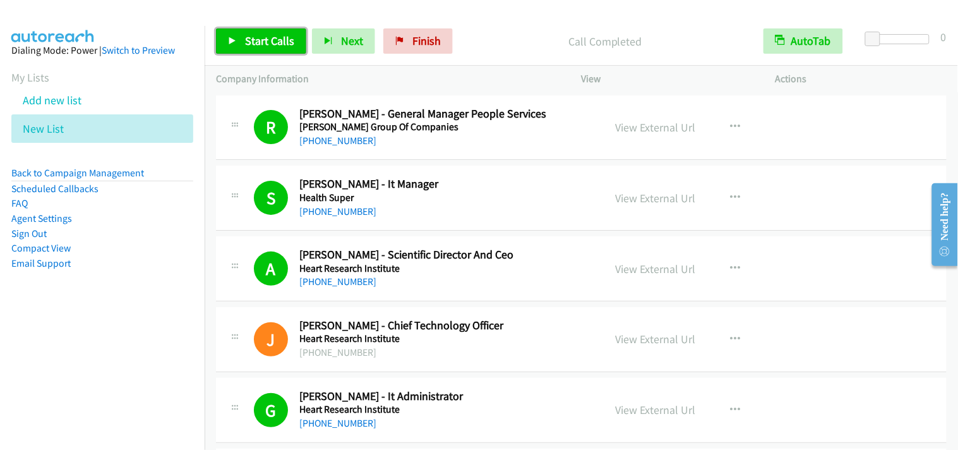
click at [259, 42] on span "Start Calls" at bounding box center [269, 40] width 49 height 15
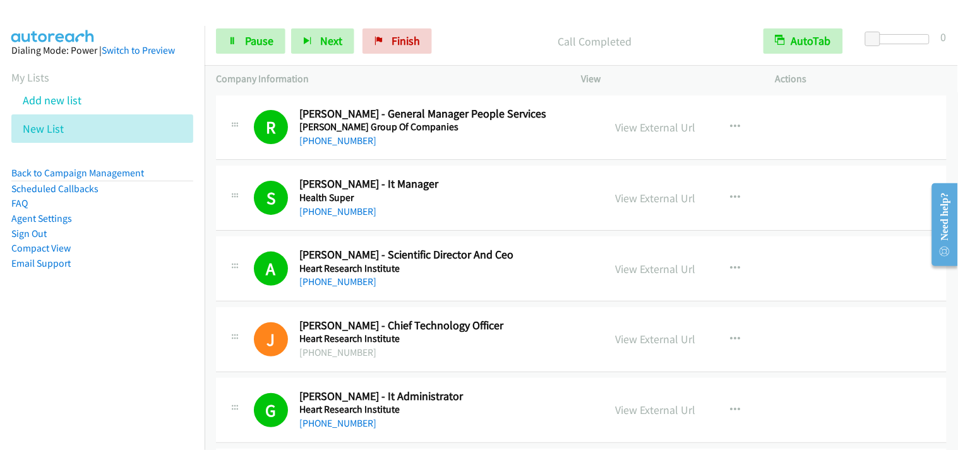
click at [919, 193] on div "S Callback Scheduled Shaun Martin - It Manager Health Super Australia/Sydney +6…" at bounding box center [581, 197] width 731 height 65
click at [952, 192] on div "Need help?" at bounding box center [944, 224] width 17 height 64
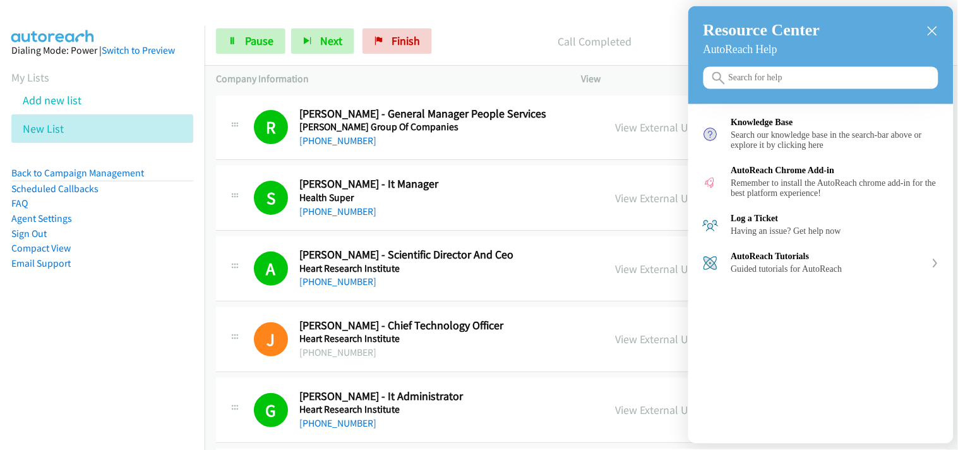
click at [933, 30] on icon "close resource center" at bounding box center [932, 31] width 9 height 9
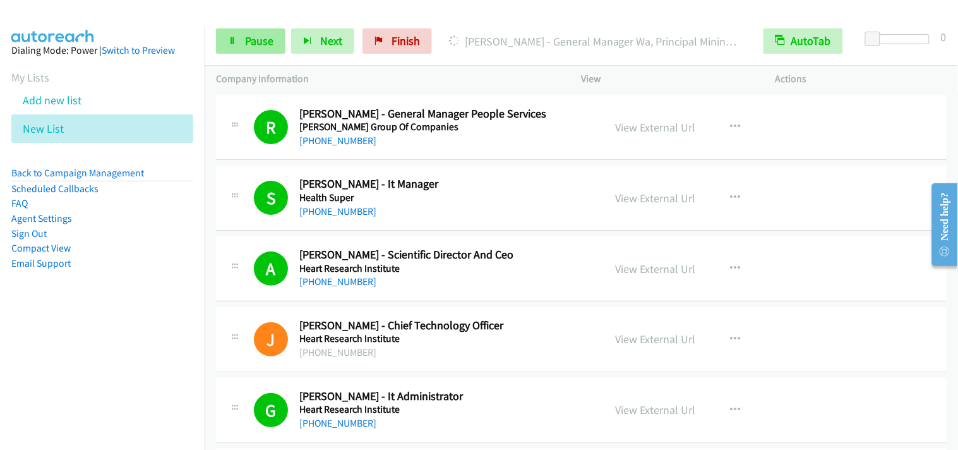
click at [269, 40] on span "Pause" at bounding box center [259, 40] width 28 height 15
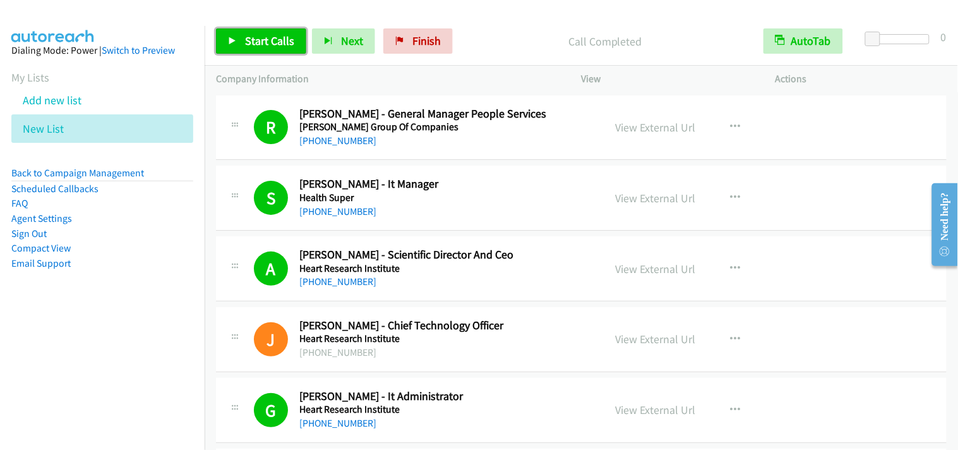
click at [270, 41] on span "Start Calls" at bounding box center [269, 40] width 49 height 15
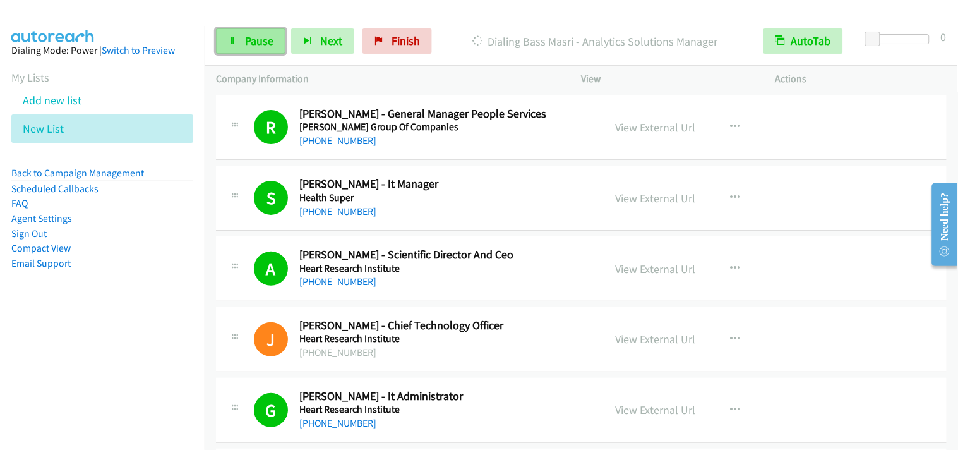
click at [260, 47] on span "Pause" at bounding box center [259, 40] width 28 height 15
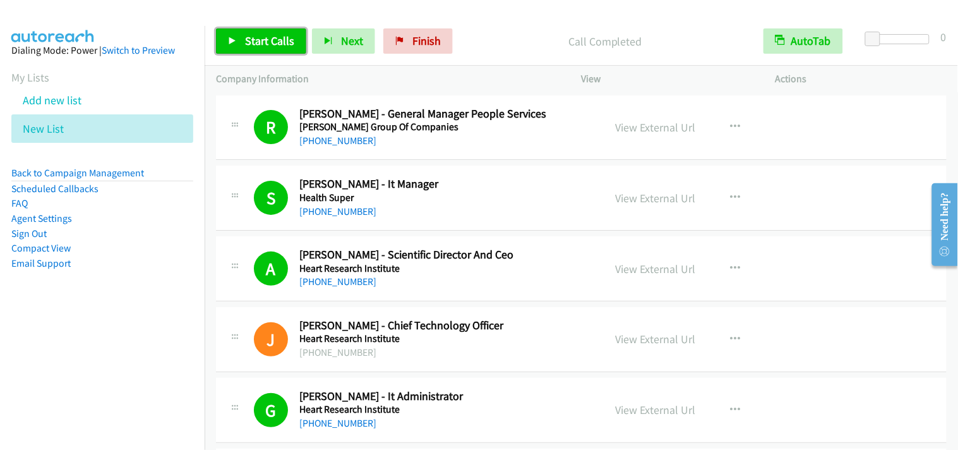
click at [295, 42] on link "Start Calls" at bounding box center [261, 40] width 90 height 25
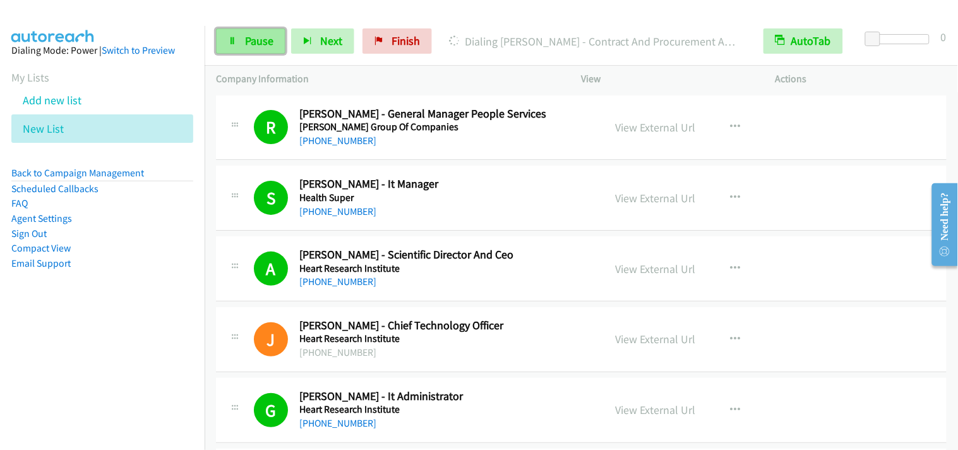
click at [232, 41] on icon at bounding box center [232, 41] width 9 height 9
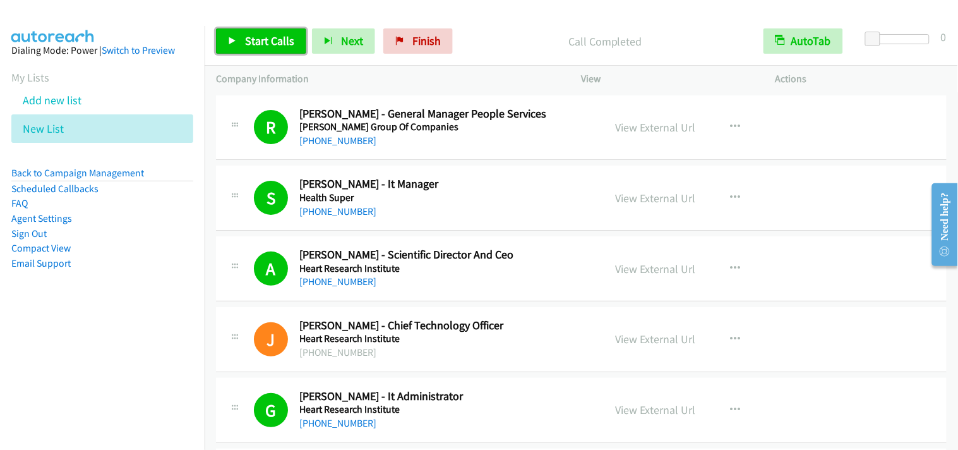
click at [283, 30] on link "Start Calls" at bounding box center [261, 40] width 90 height 25
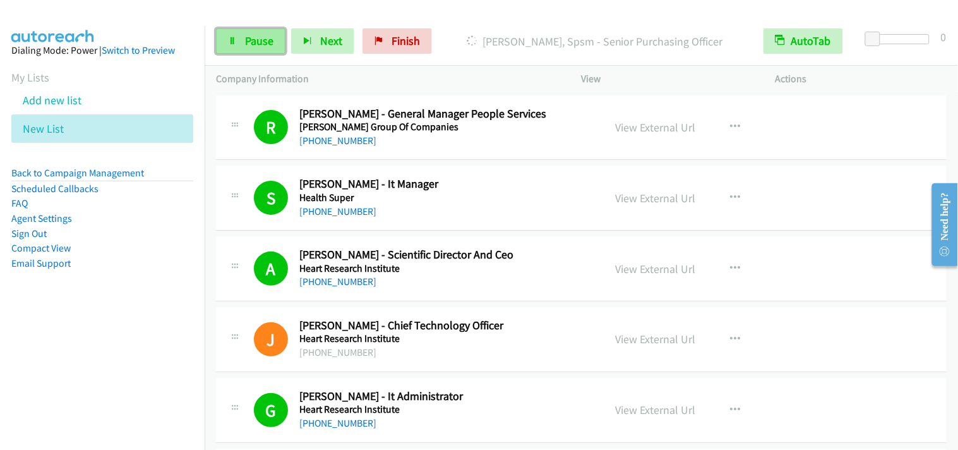
click at [262, 34] on span "Pause" at bounding box center [259, 40] width 28 height 15
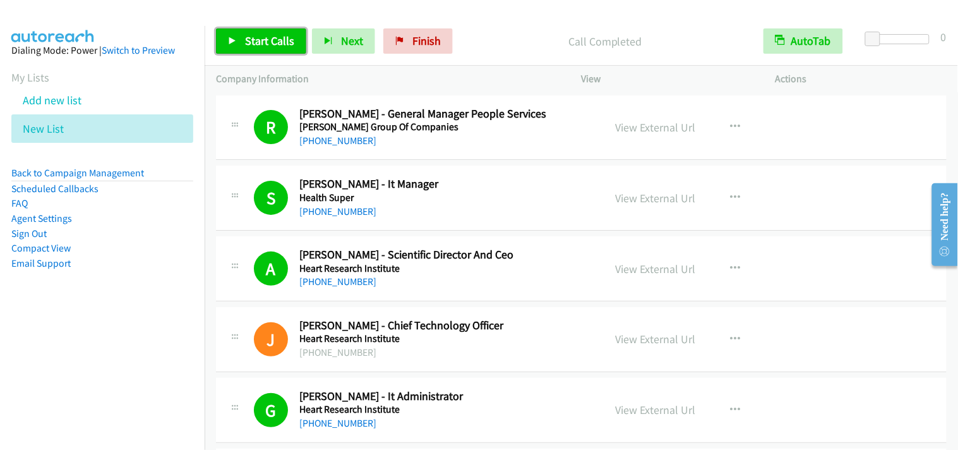
click at [279, 32] on link "Start Calls" at bounding box center [261, 40] width 90 height 25
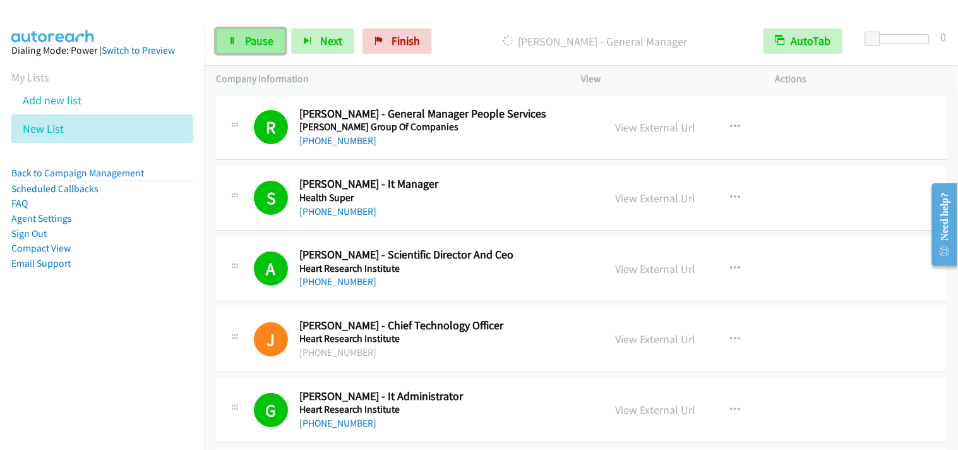
click at [266, 45] on span "Pause" at bounding box center [259, 40] width 28 height 15
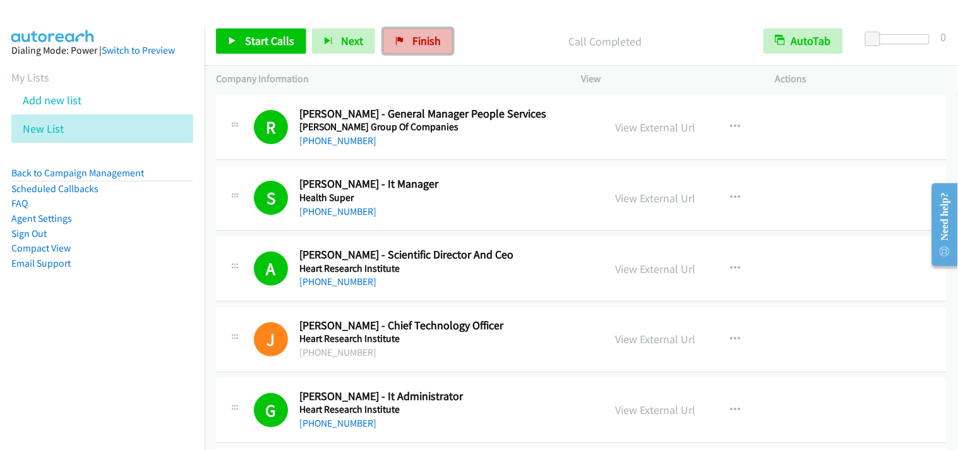
click at [412, 42] on span "Finish" at bounding box center [426, 40] width 28 height 15
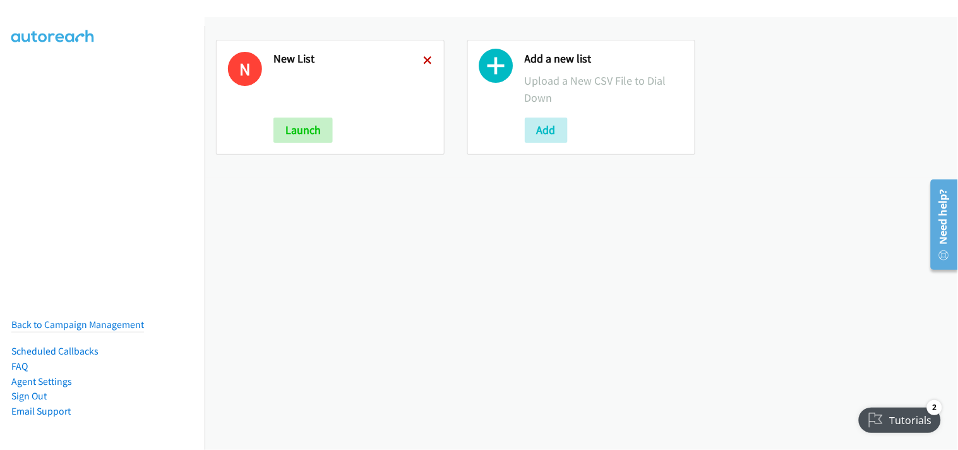
click at [424, 59] on icon at bounding box center [428, 61] width 9 height 9
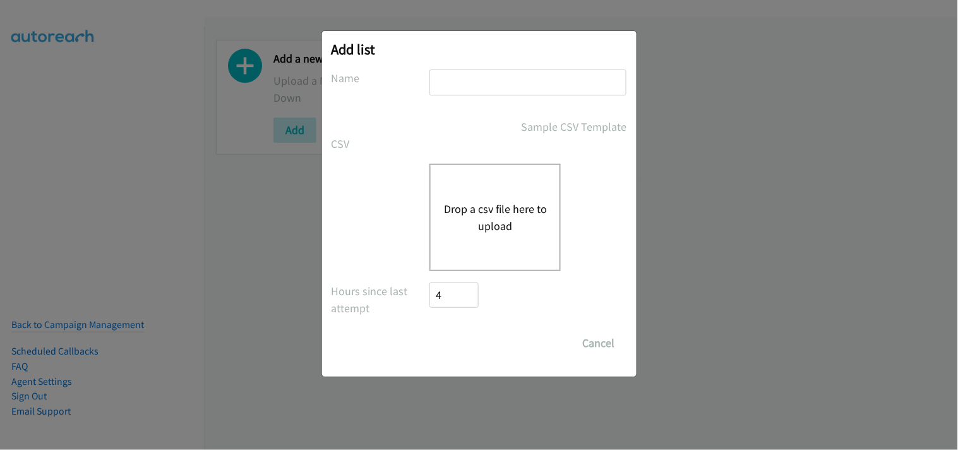
click at [488, 225] on button "Drop a csv file here to upload" at bounding box center [495, 217] width 104 height 34
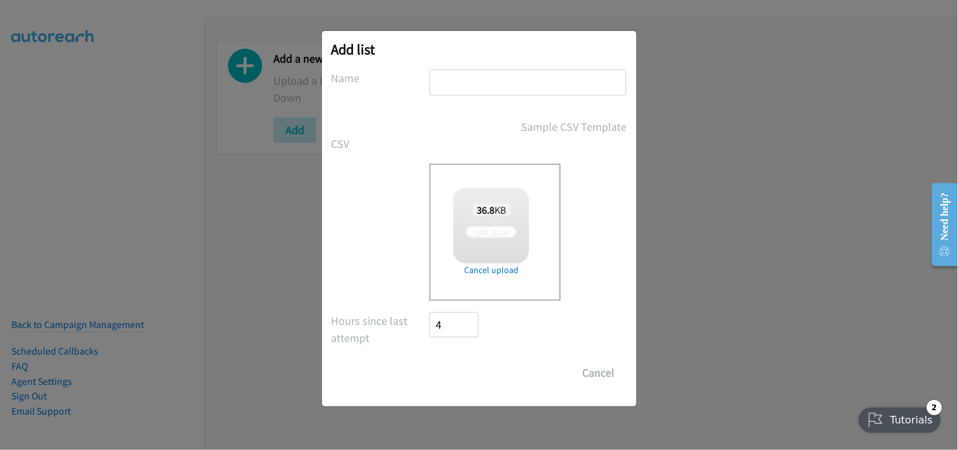
click at [472, 80] on input "text" at bounding box center [527, 82] width 197 height 26
type input "New List"
checkbox input "true"
click at [461, 366] on input "Save List" at bounding box center [463, 372] width 66 height 25
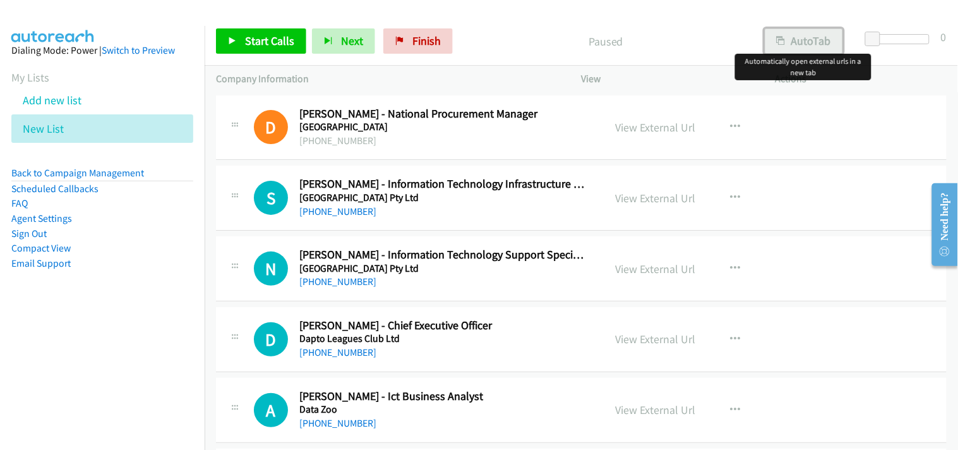
click at [796, 41] on button "AutoTab" at bounding box center [804, 40] width 78 height 25
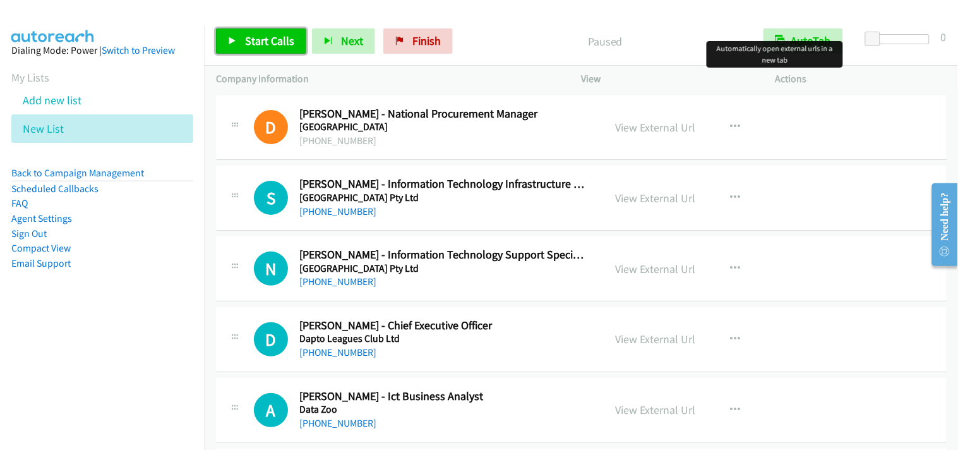
click at [257, 44] on span "Start Calls" at bounding box center [269, 40] width 49 height 15
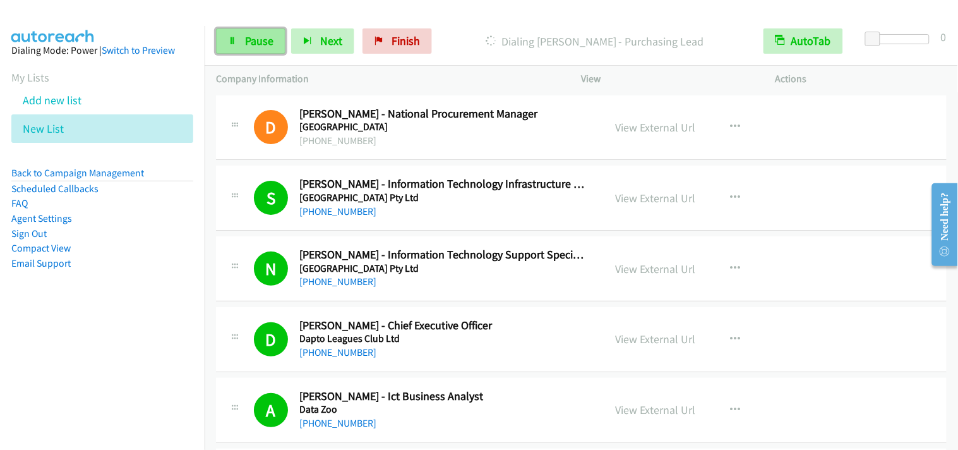
click at [251, 39] on span "Pause" at bounding box center [259, 40] width 28 height 15
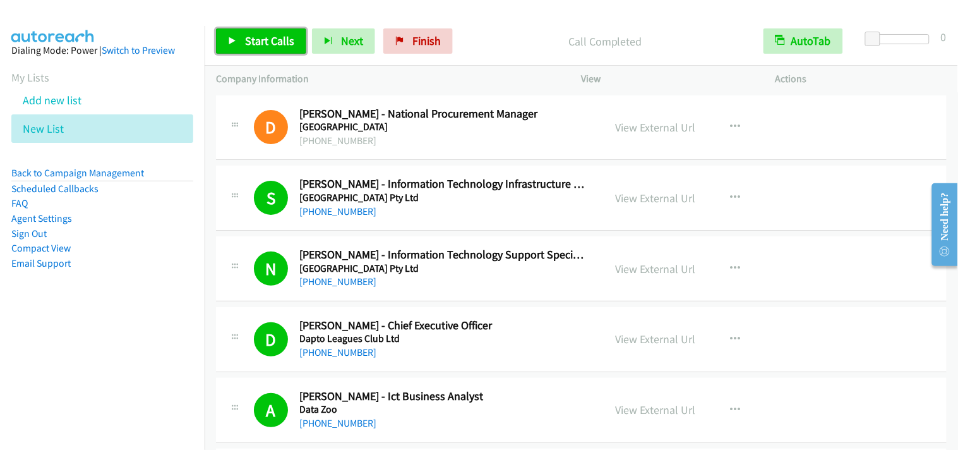
drag, startPoint x: 277, startPoint y: 38, endPoint x: 289, endPoint y: 56, distance: 21.4
click at [277, 39] on span "Start Calls" at bounding box center [269, 40] width 49 height 15
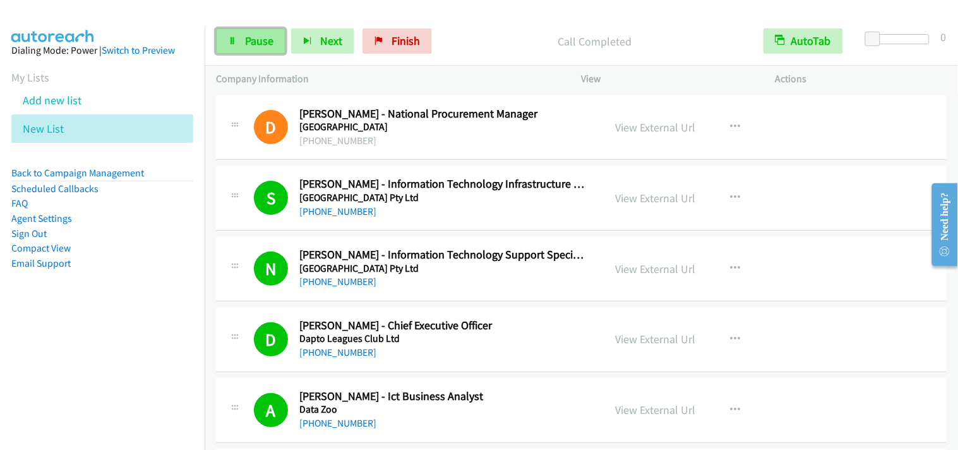
click at [258, 37] on span "Pause" at bounding box center [259, 40] width 28 height 15
